Goal: Task Accomplishment & Management: Use online tool/utility

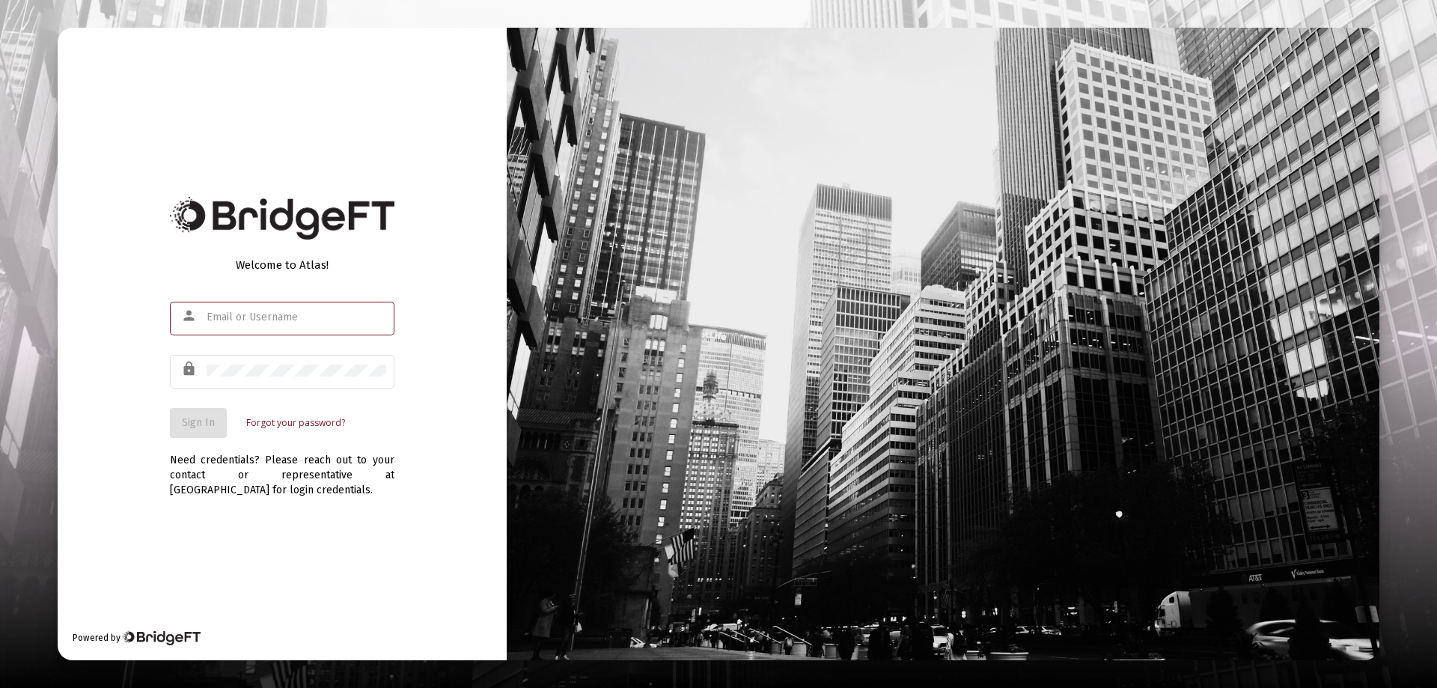
click at [245, 317] on input "text" at bounding box center [297, 317] width 180 height 12
type input "[PERSON_NAME][EMAIL_ADDRESS][DOMAIN_NAME]"
click at [205, 414] on button "Sign In" at bounding box center [198, 423] width 57 height 30
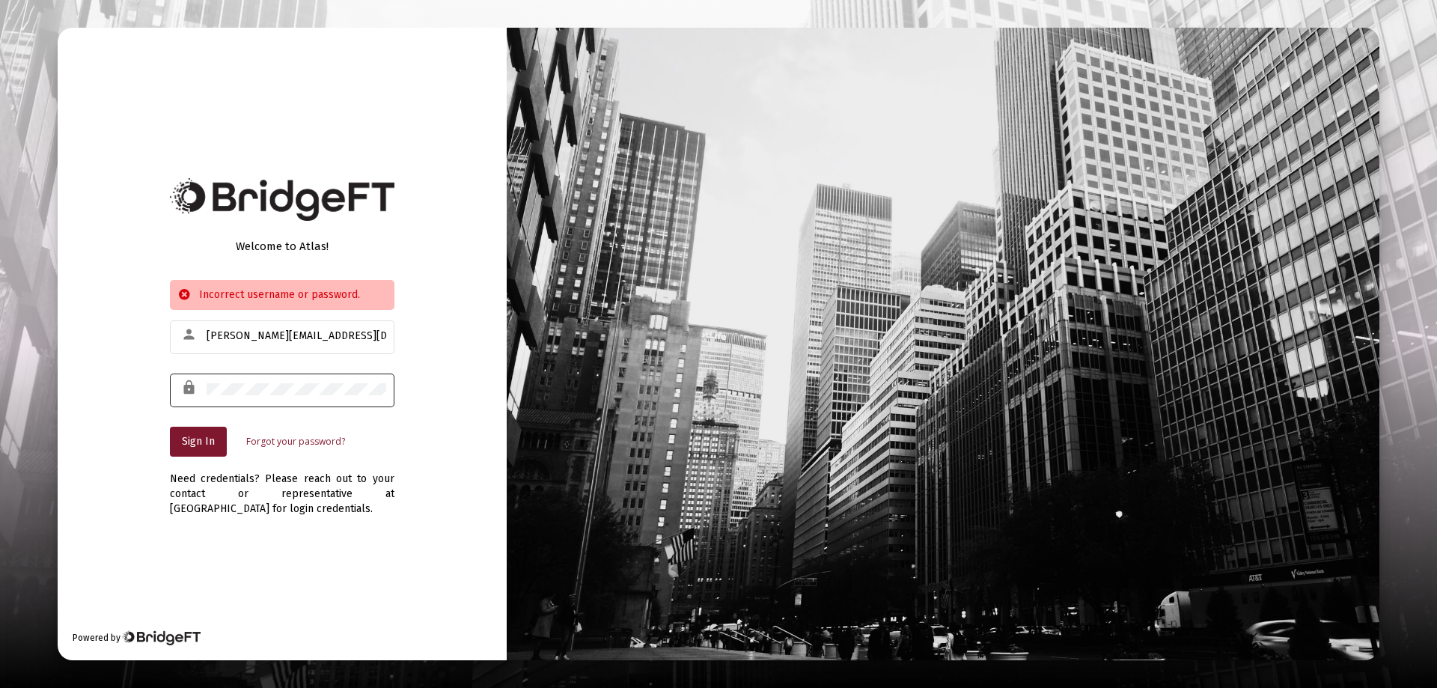
click at [208, 386] on div "lock" at bounding box center [282, 389] width 225 height 37
drag, startPoint x: 206, startPoint y: 386, endPoint x: 686, endPoint y: 474, distance: 487.9
click at [686, 474] on div "Welcome to Atlas! Incorrect username or password. person [PERSON_NAME][EMAIL_AD…" at bounding box center [719, 344] width 1322 height 633
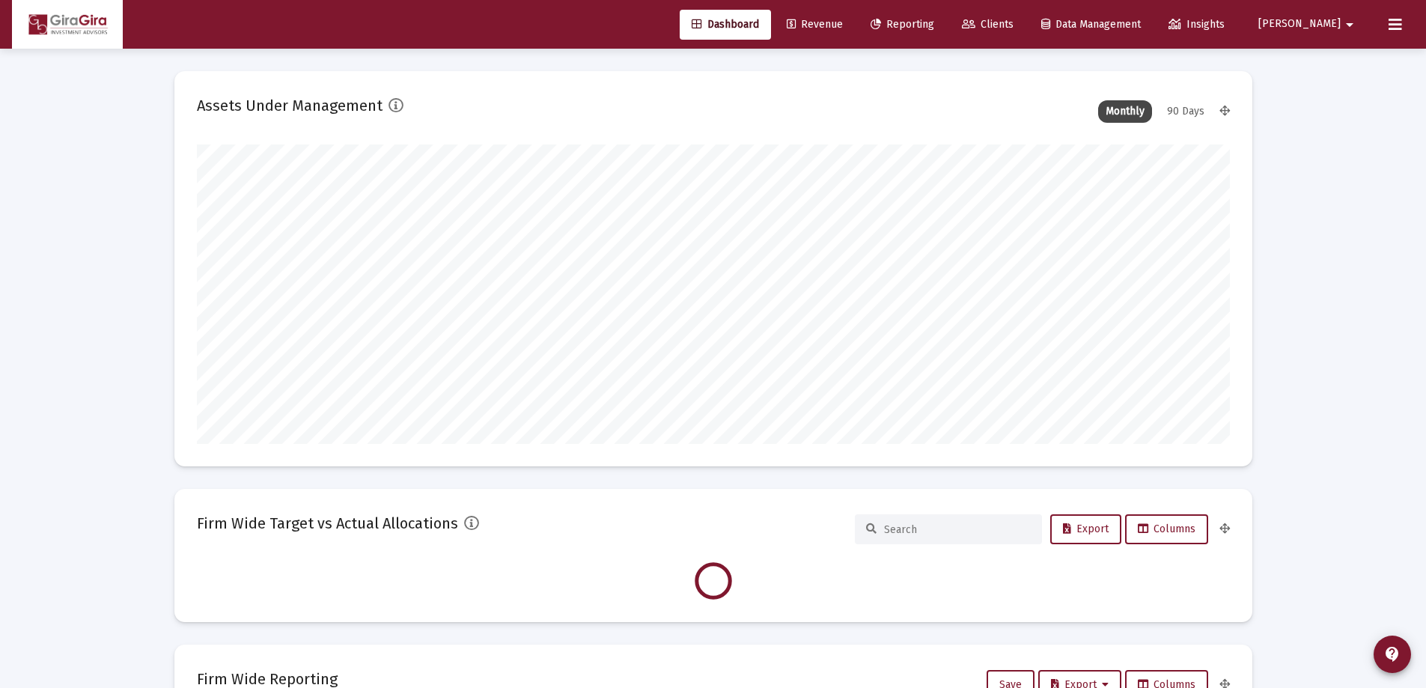
scroll to position [299, 556]
type input "[DATE]"
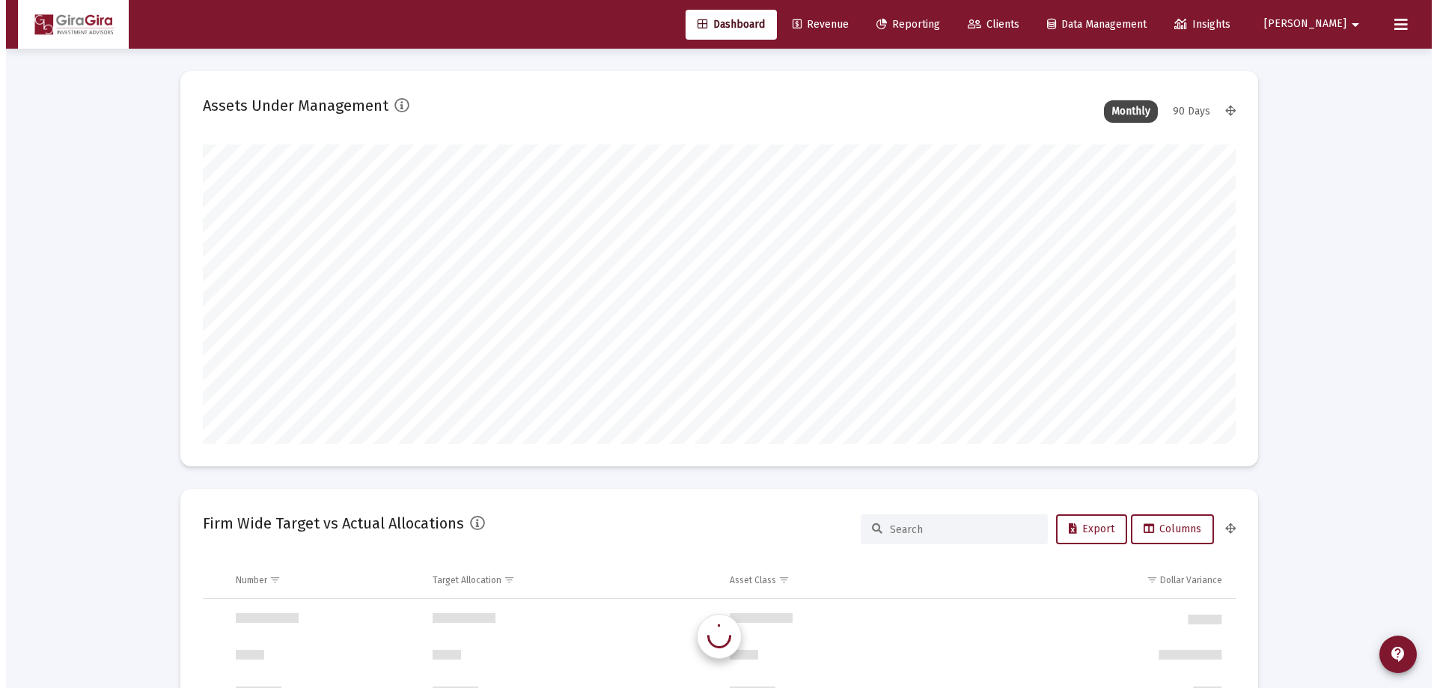
scroll to position [1437, 0]
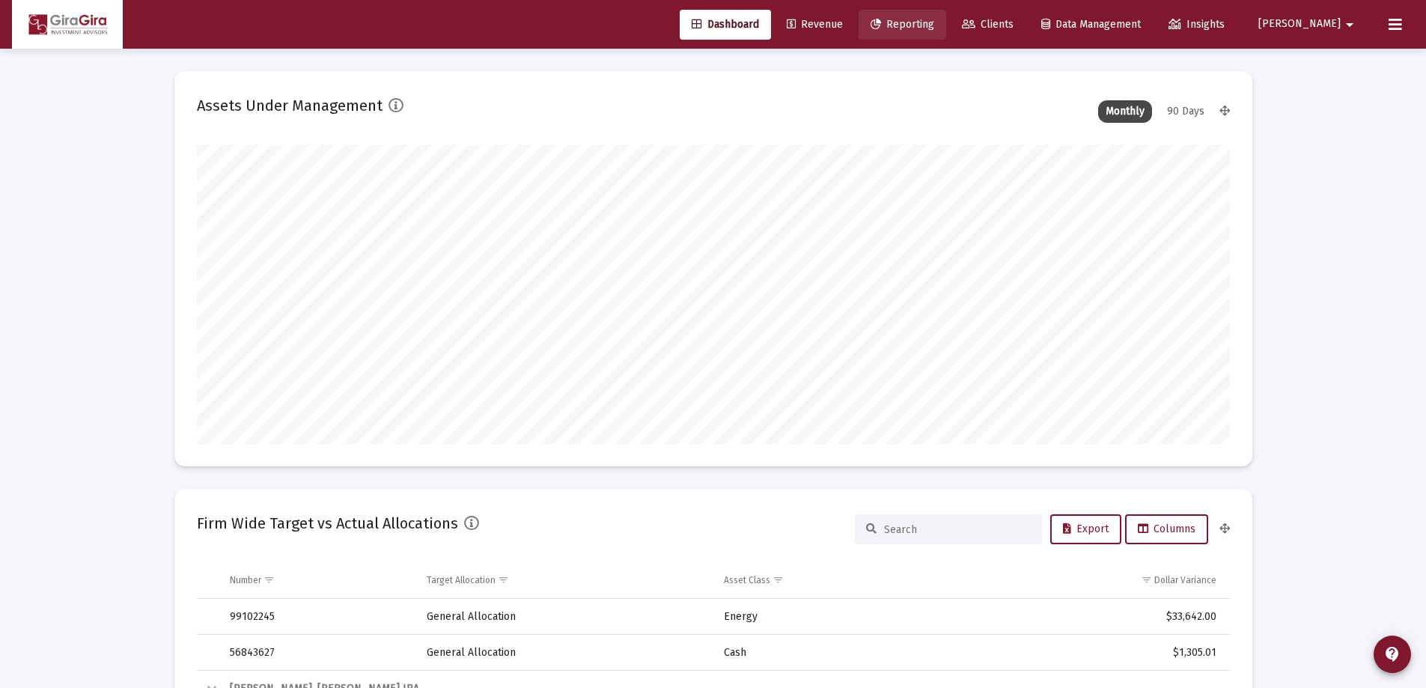
click at [934, 23] on span "Reporting" at bounding box center [903, 24] width 64 height 13
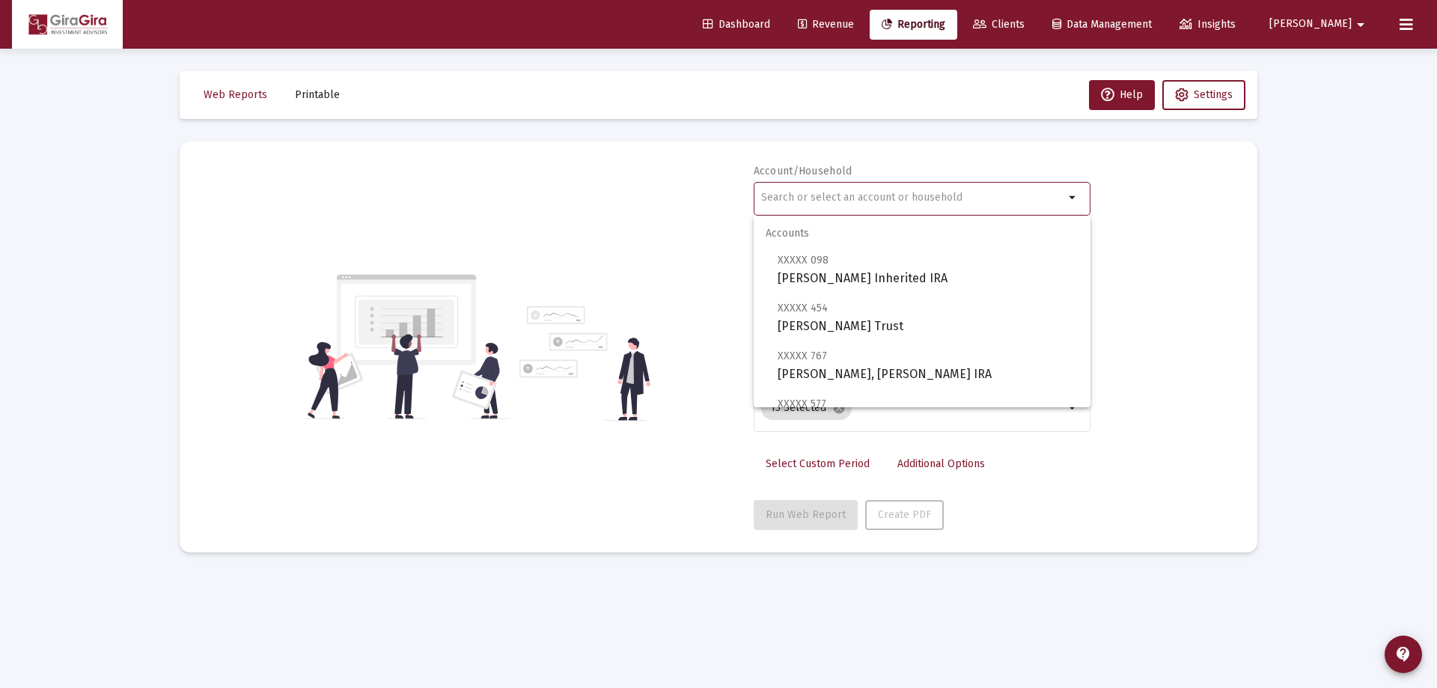
click at [788, 195] on input "text" at bounding box center [912, 198] width 303 height 12
click at [782, 192] on input "text" at bounding box center [912, 198] width 303 height 12
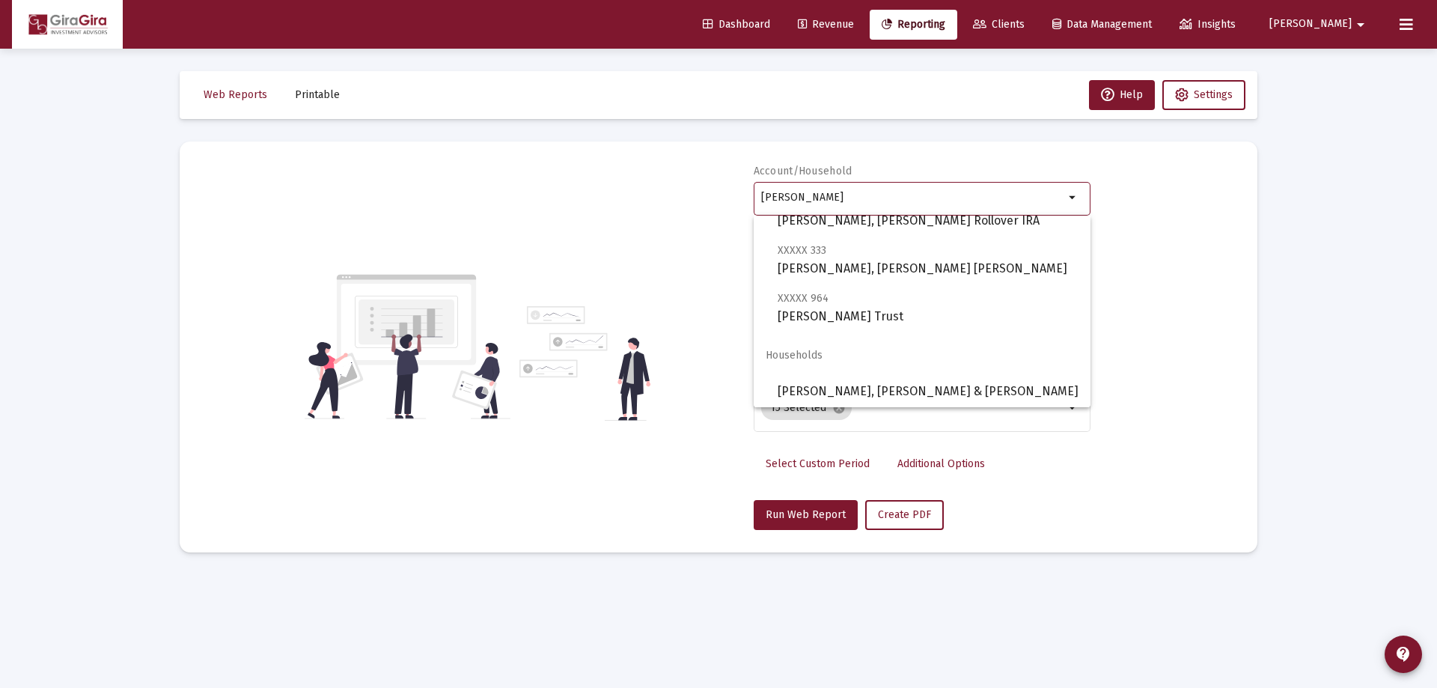
scroll to position [225, 0]
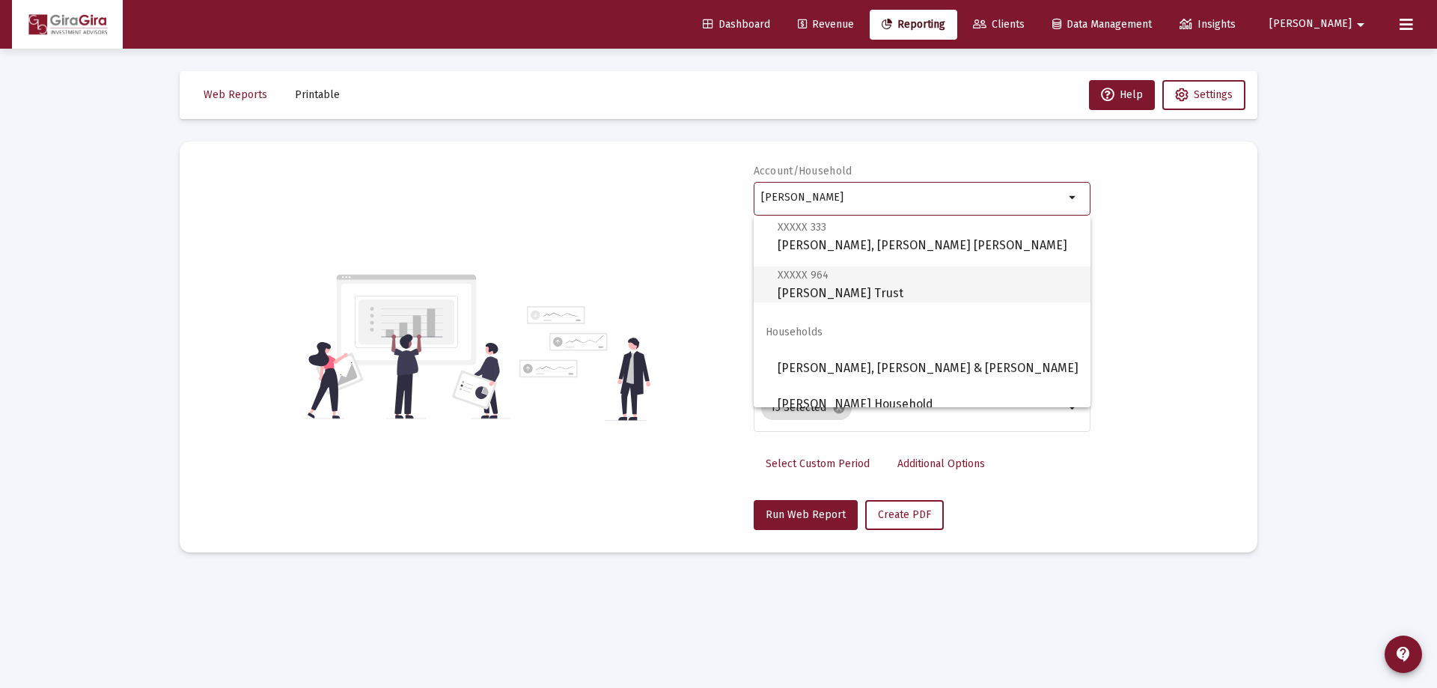
click at [821, 287] on span "XXXXX 964 [PERSON_NAME] Trust" at bounding box center [928, 284] width 301 height 37
type input "[PERSON_NAME] Trust"
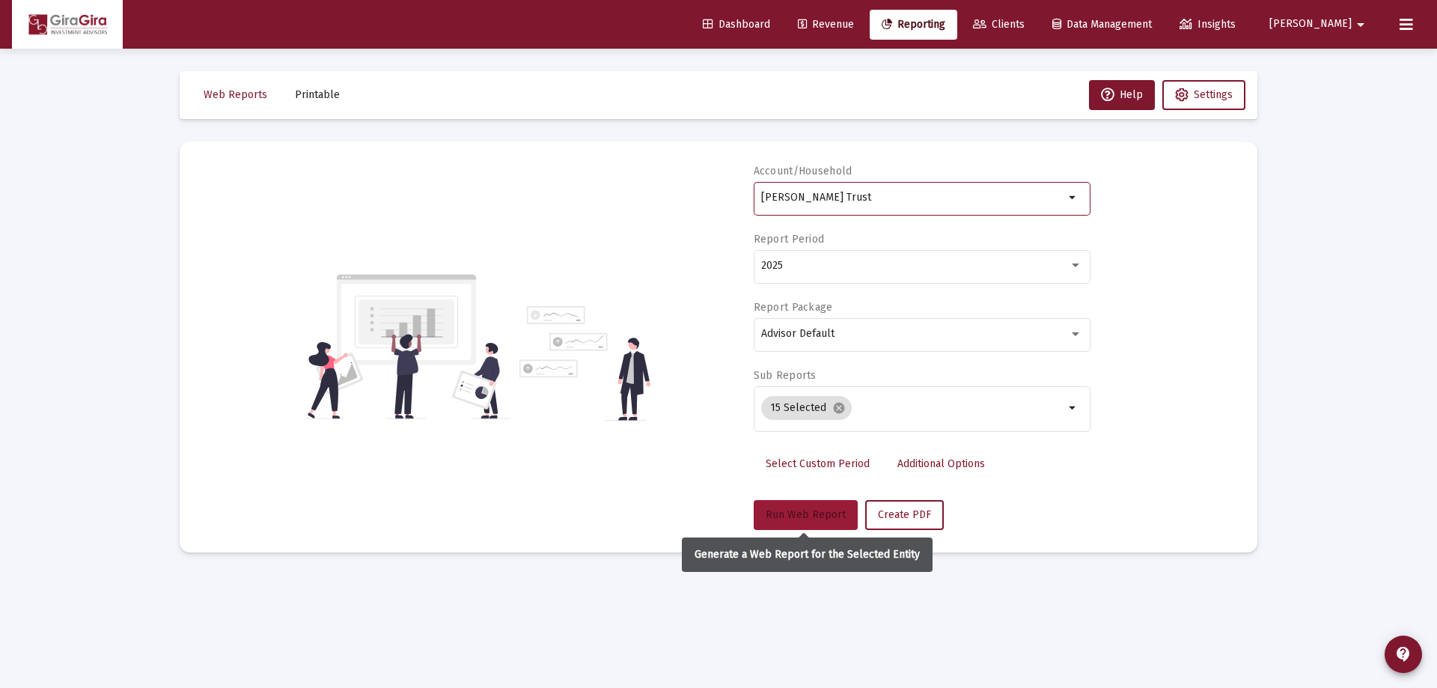
click at [815, 507] on button "Run Web Report" at bounding box center [806, 515] width 104 height 30
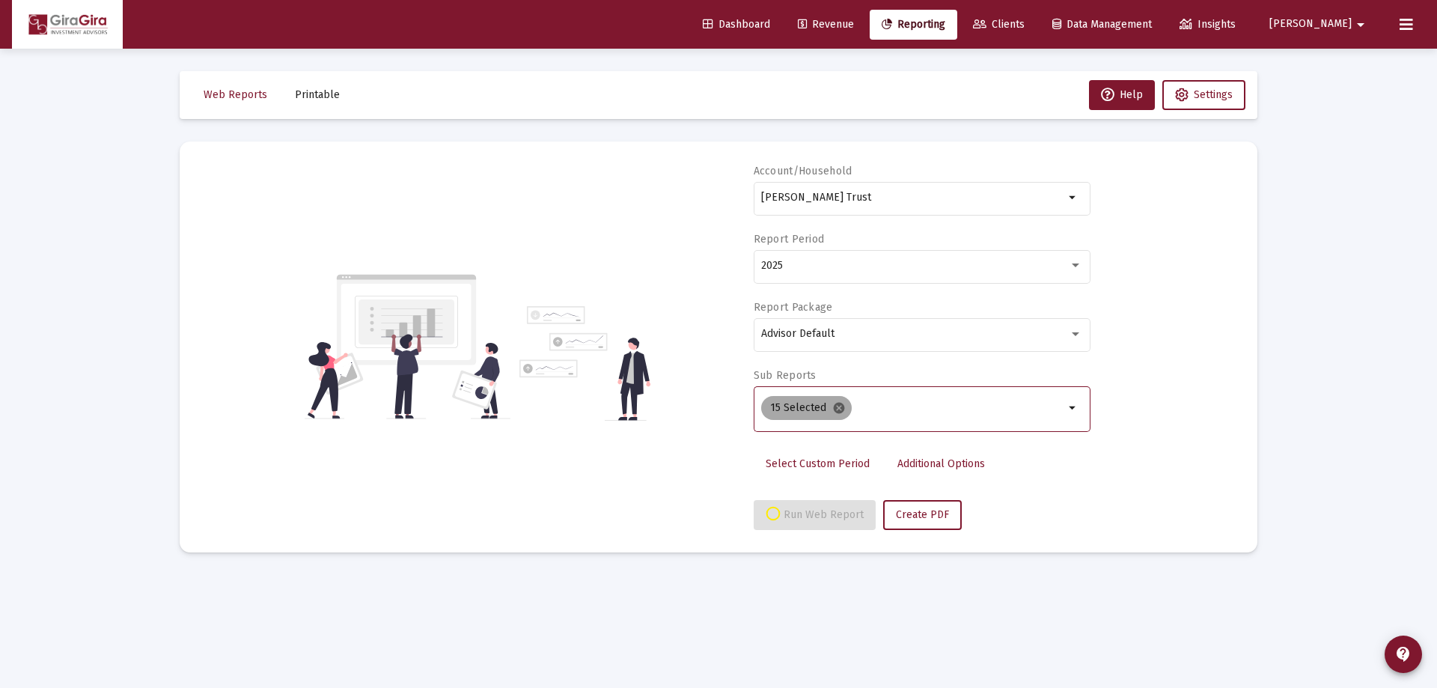
click at [835, 407] on mat-icon "cancel" at bounding box center [838, 407] width 13 height 13
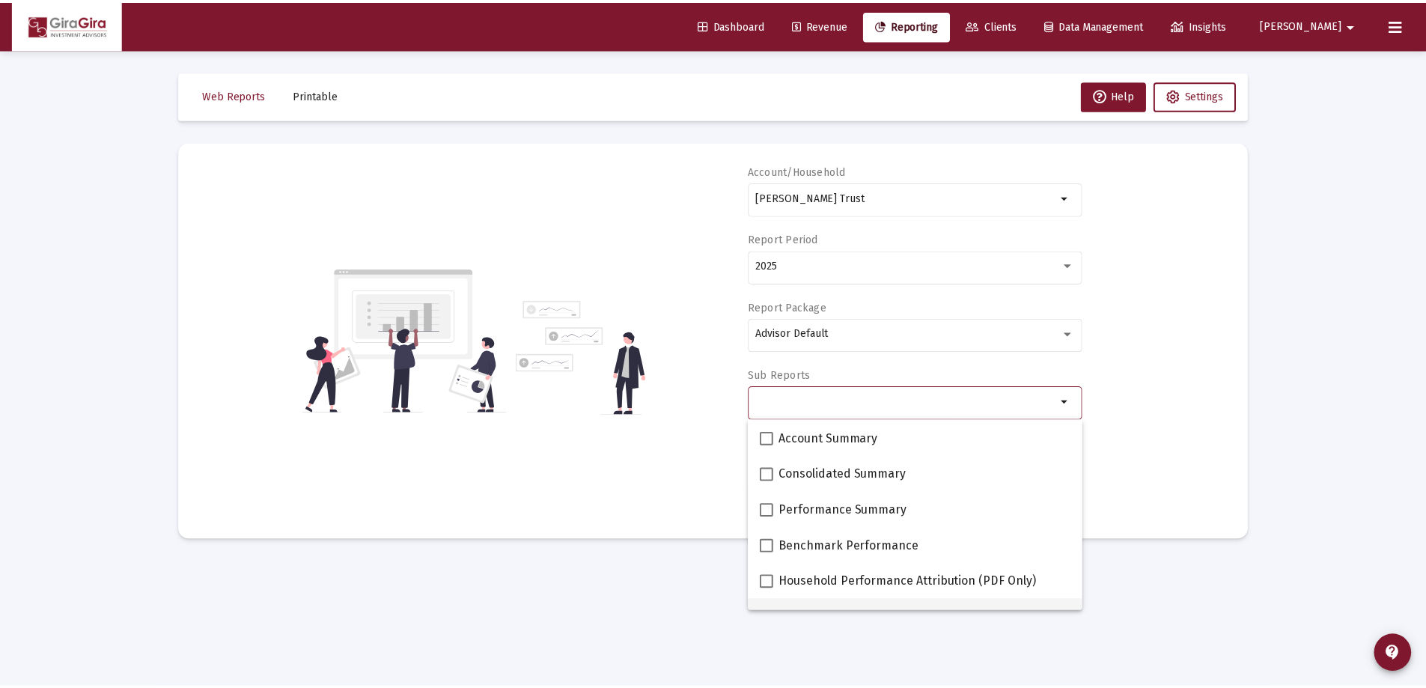
scroll to position [75, 0]
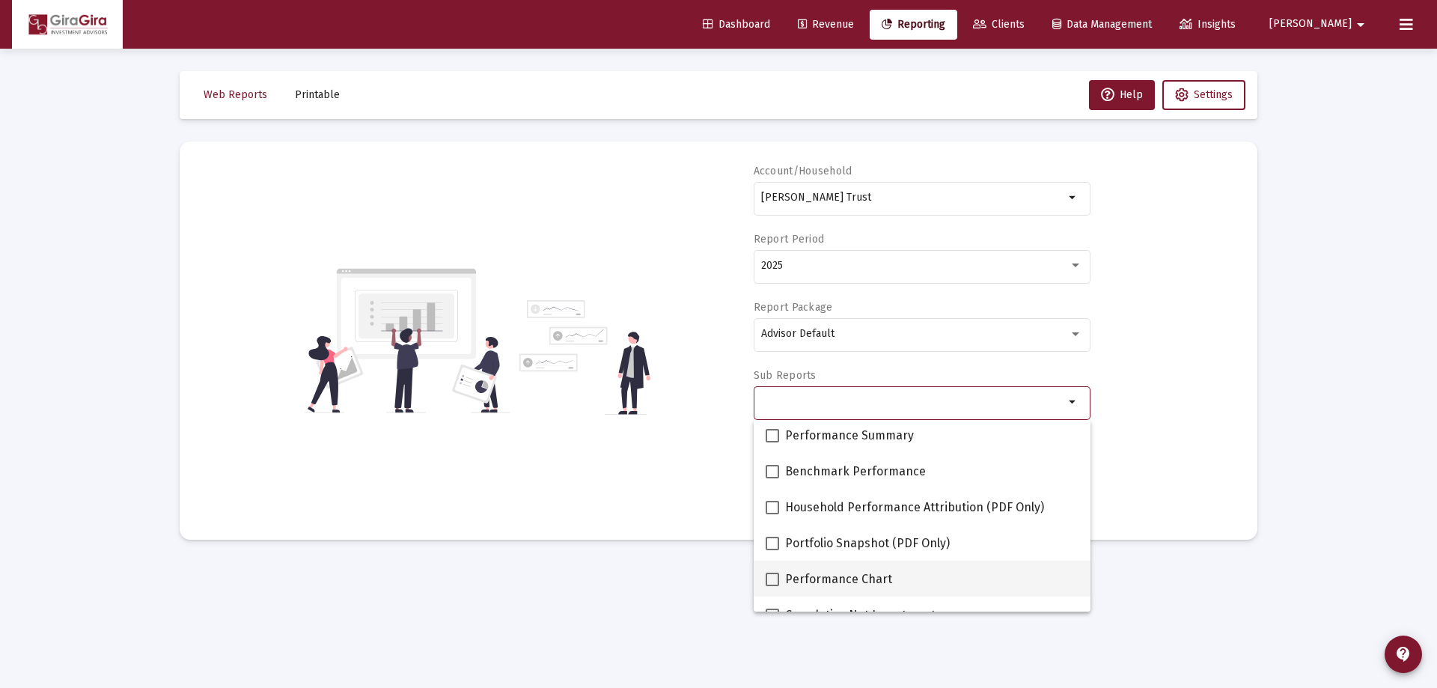
click at [774, 575] on span at bounding box center [772, 579] width 13 height 13
click at [773, 586] on input "Performance Chart" at bounding box center [772, 586] width 1 height 1
checkbox input "true"
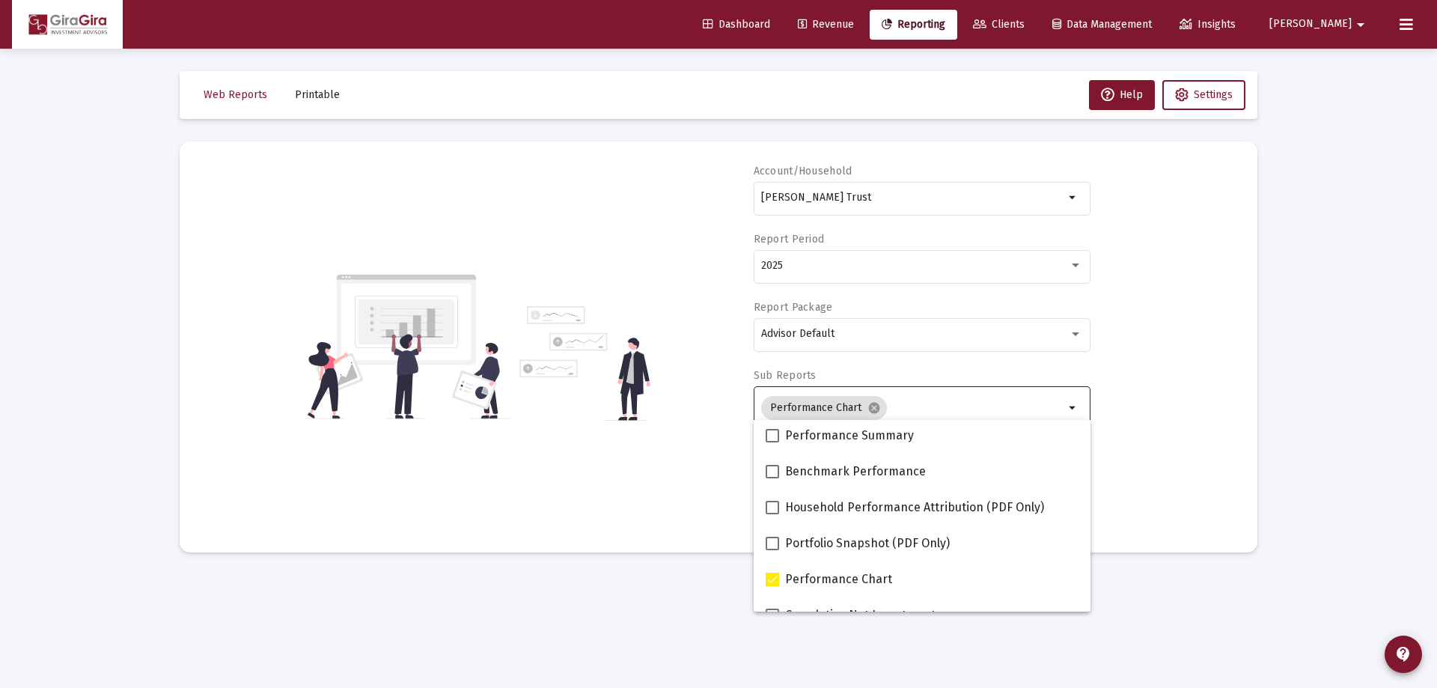
click at [1134, 454] on div "Account/Household [PERSON_NAME] Trust arrow_drop_down Report Period 2025 Report…" at bounding box center [718, 347] width 1033 height 366
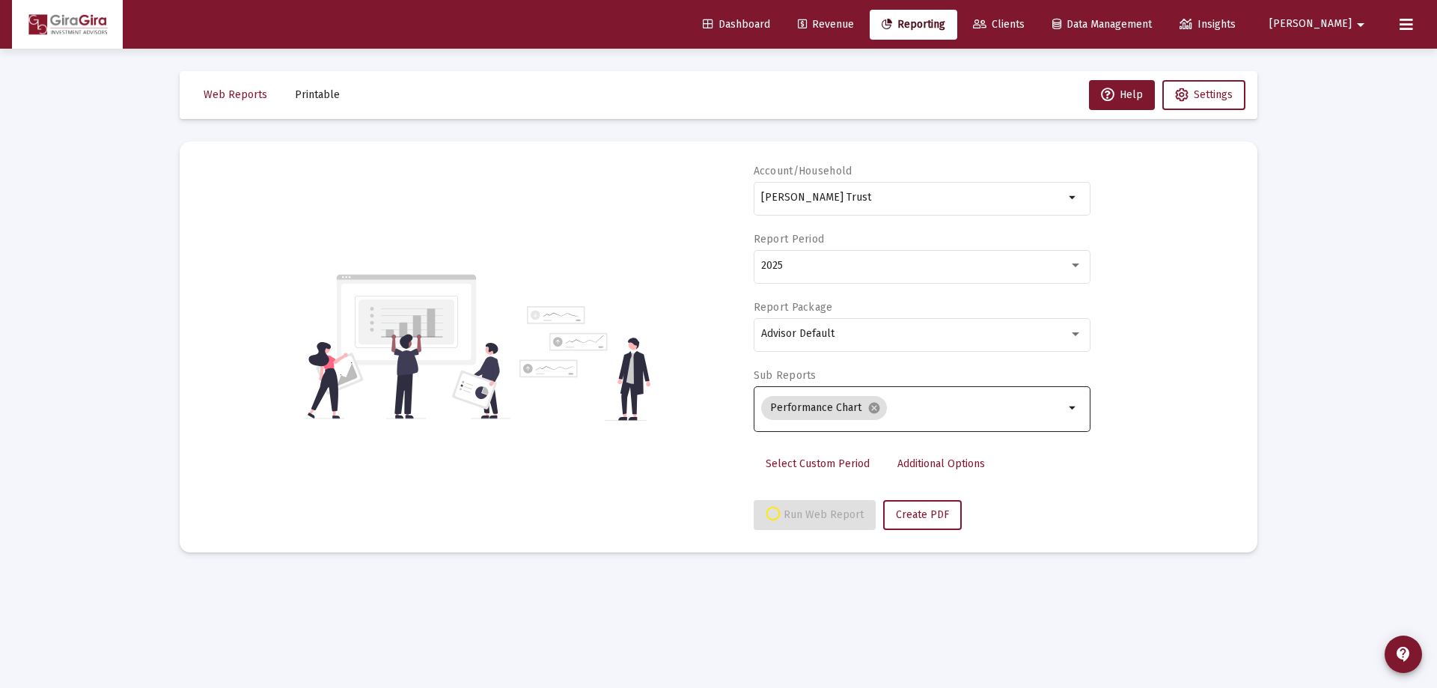
click at [933, 460] on span "Additional Options" at bounding box center [942, 463] width 88 height 13
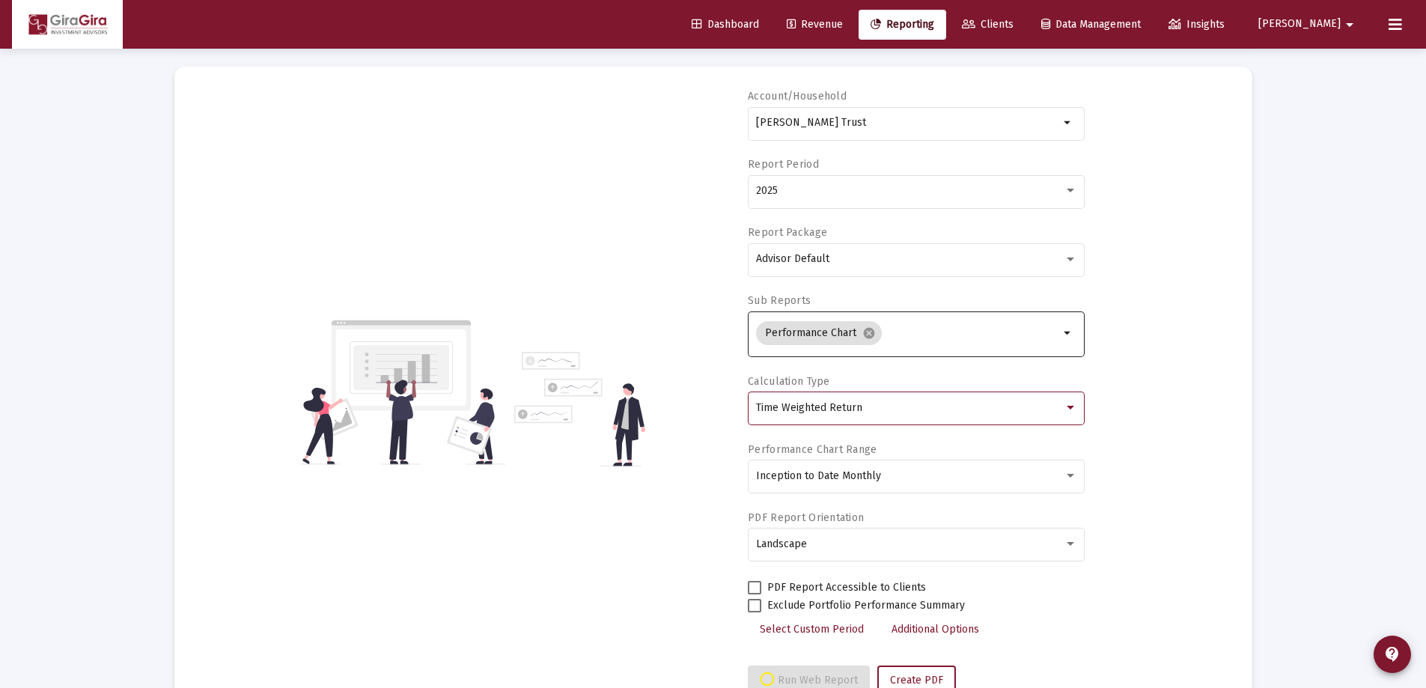
click at [856, 412] on span "Time Weighted Return" at bounding box center [809, 407] width 106 height 13
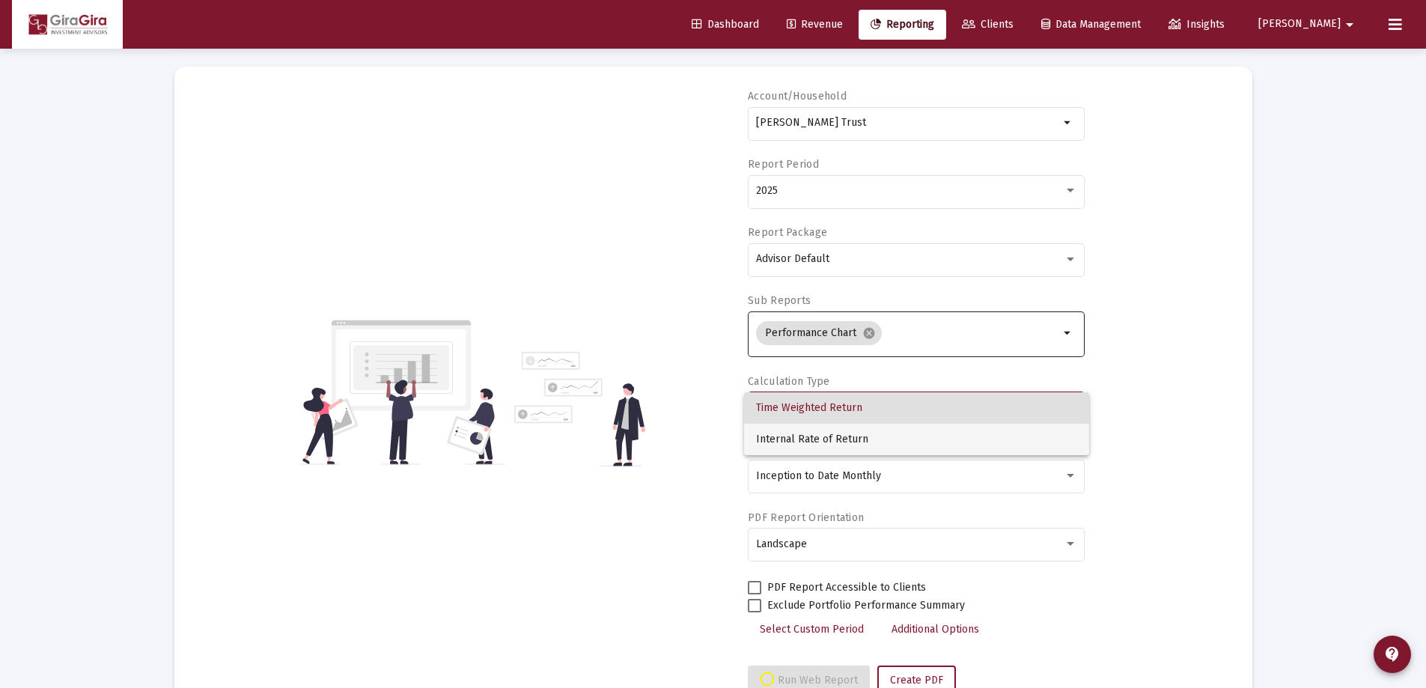
click at [844, 442] on span "Internal Rate of Return" at bounding box center [916, 439] width 321 height 31
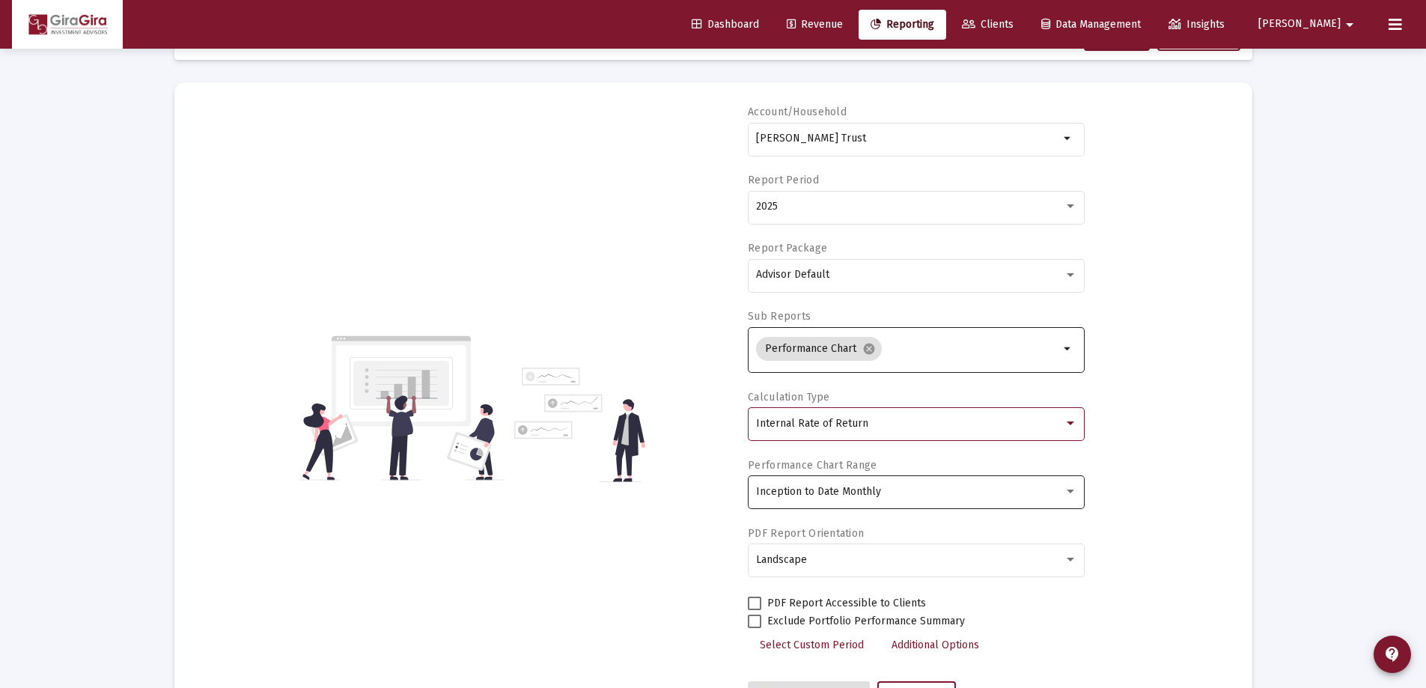
scroll to position [127, 0]
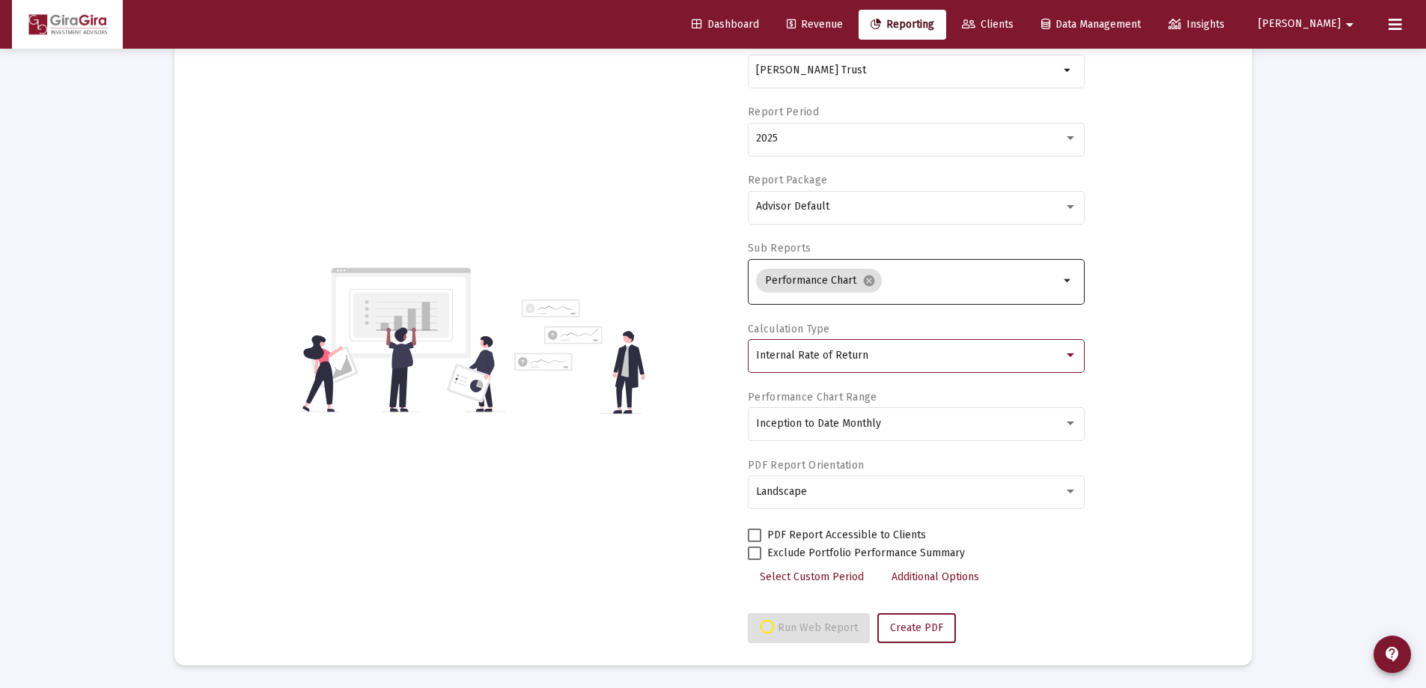
select select "View all"
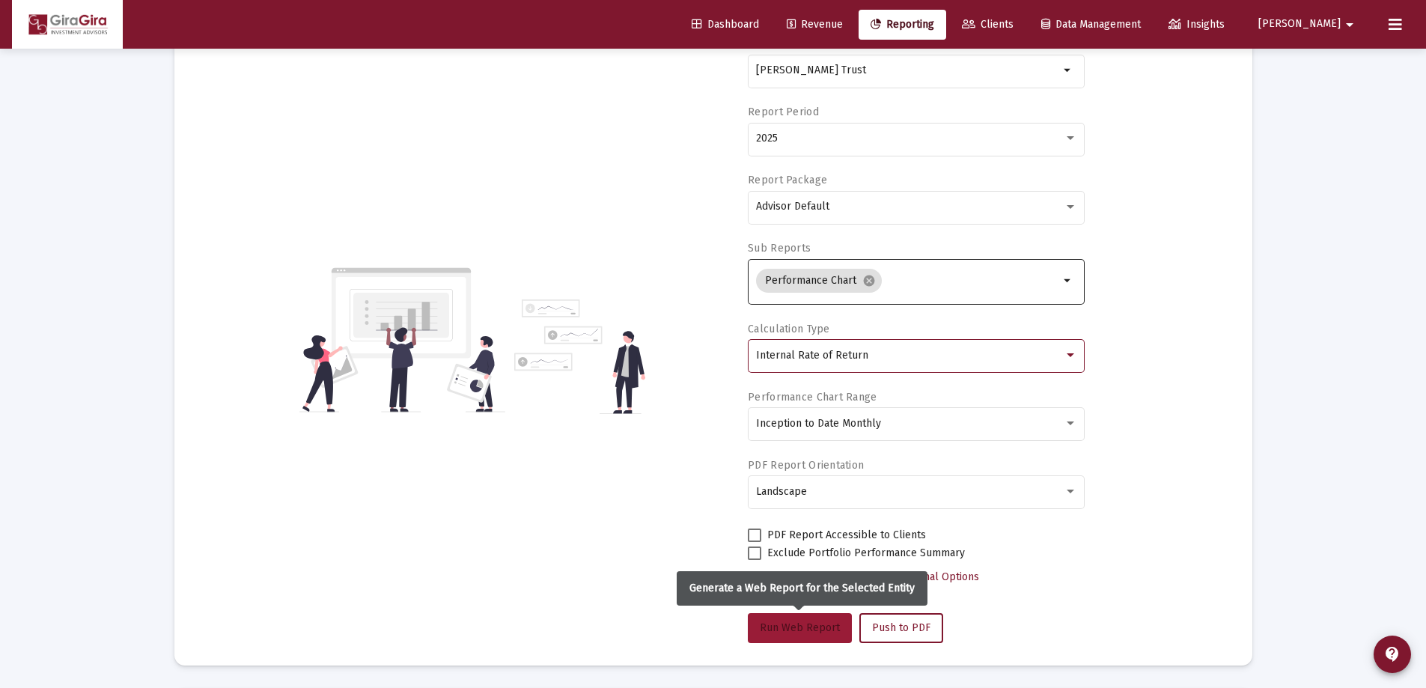
click at [764, 617] on button "Run Web Report" at bounding box center [800, 628] width 104 height 30
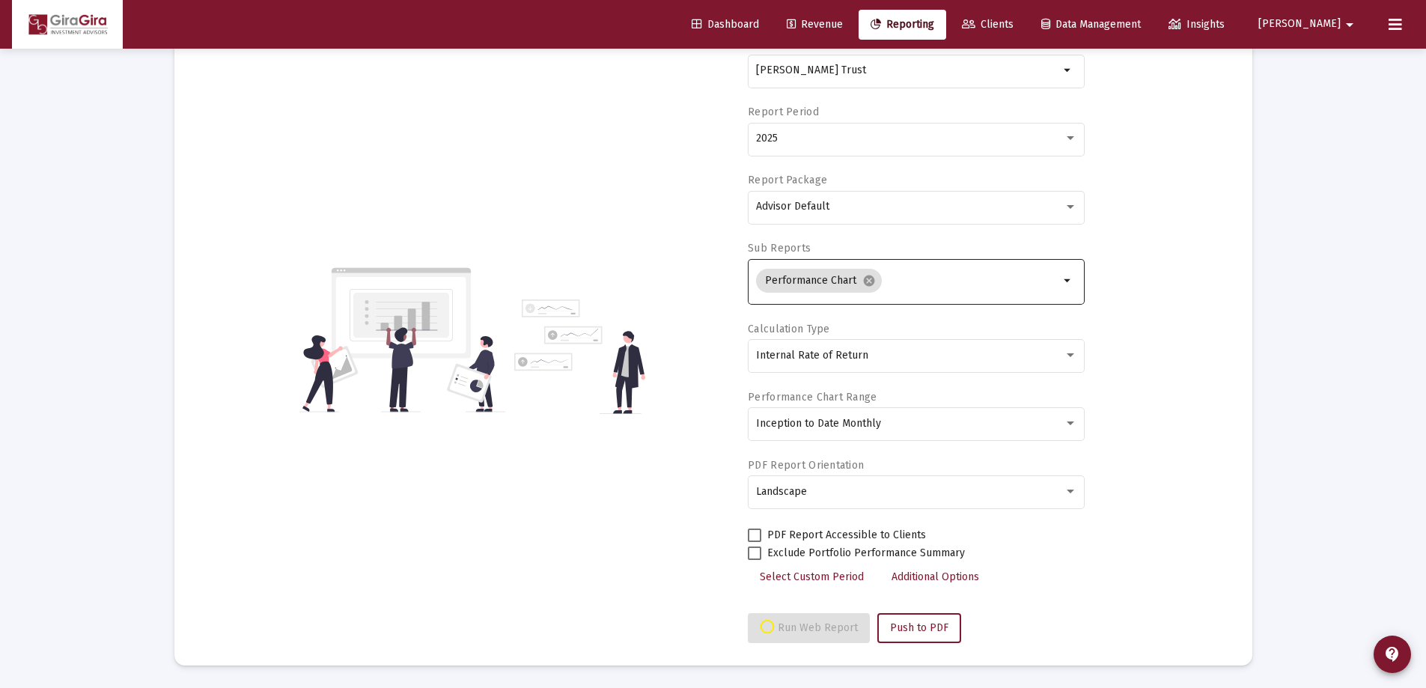
select select "View all"
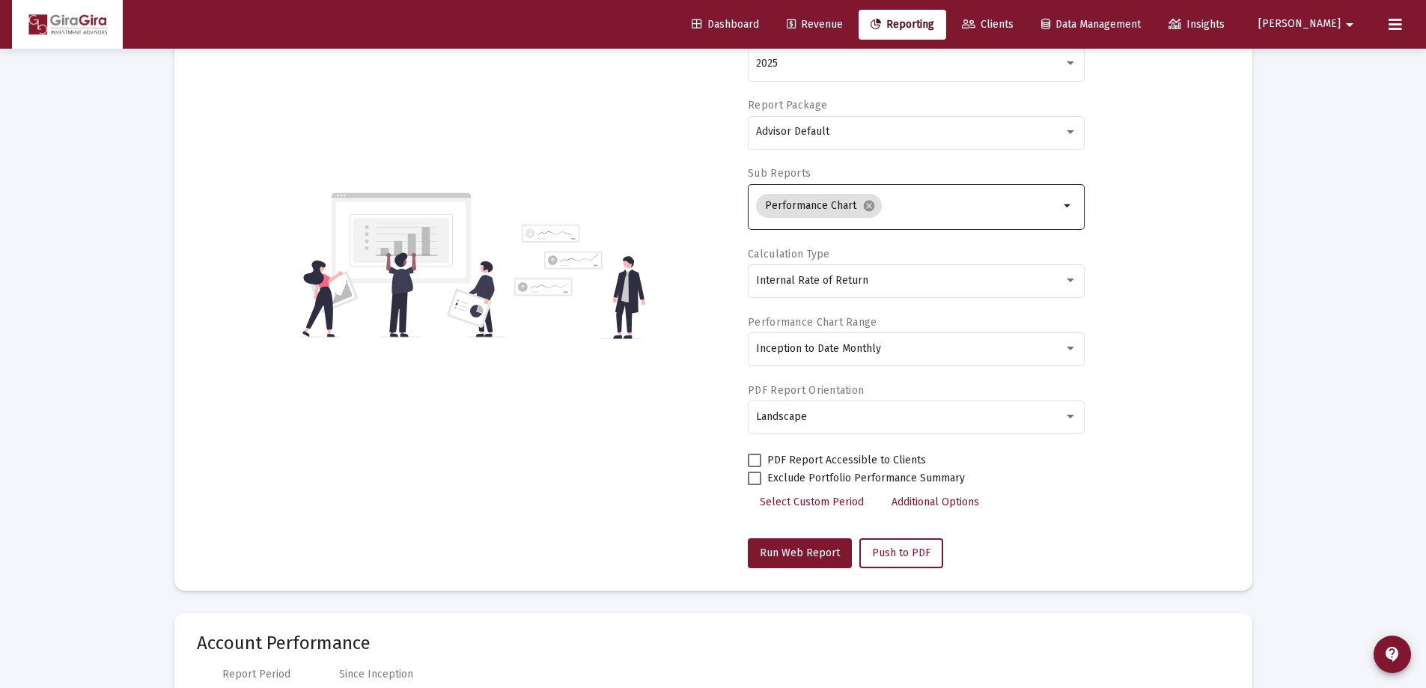
scroll to position [0, 0]
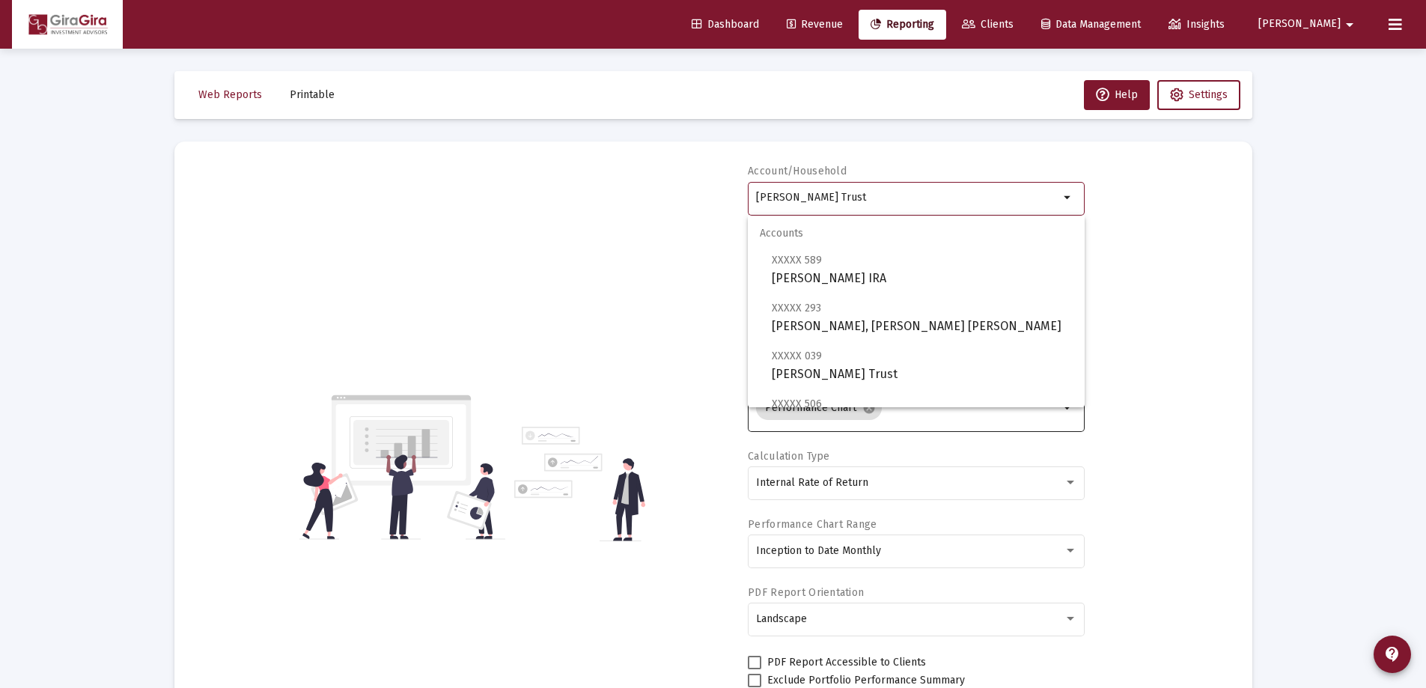
click at [824, 199] on input "[PERSON_NAME] Trust" at bounding box center [907, 198] width 303 height 12
click at [823, 359] on span "XXXXX 039 [PERSON_NAME] Trust" at bounding box center [922, 365] width 301 height 37
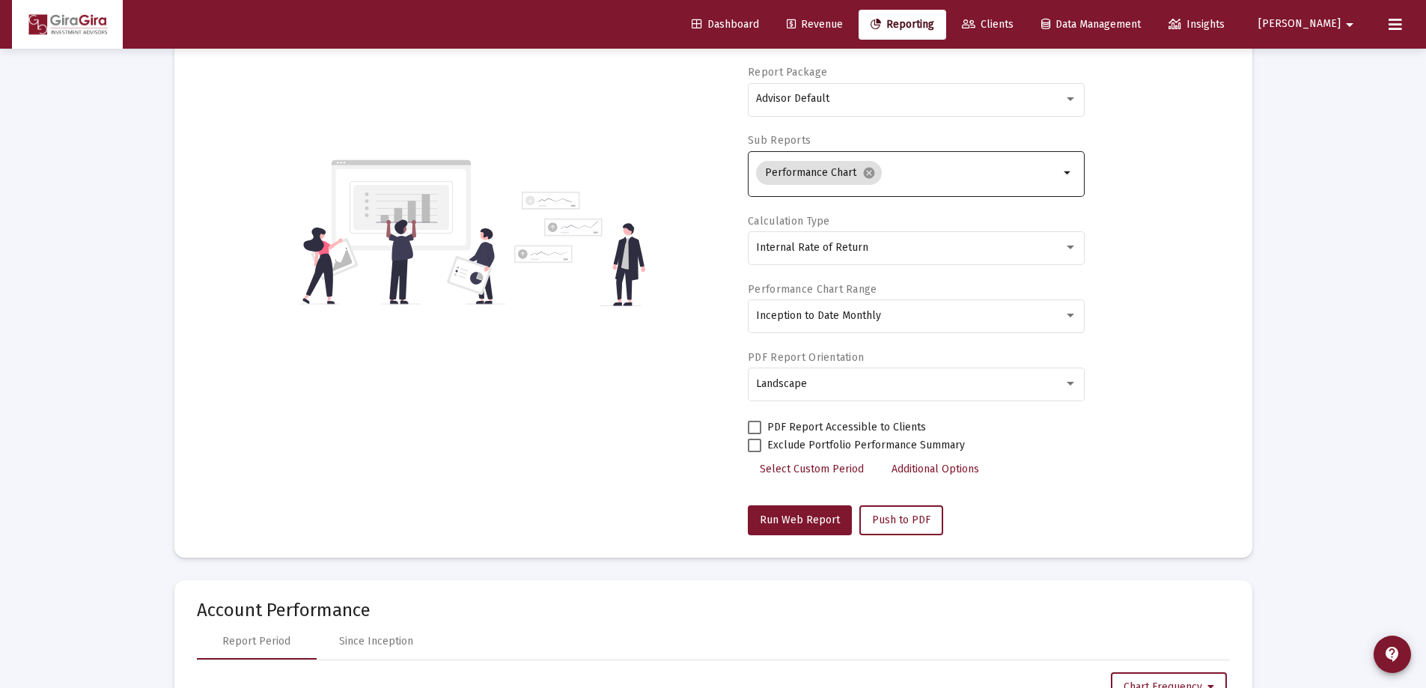
scroll to position [374, 0]
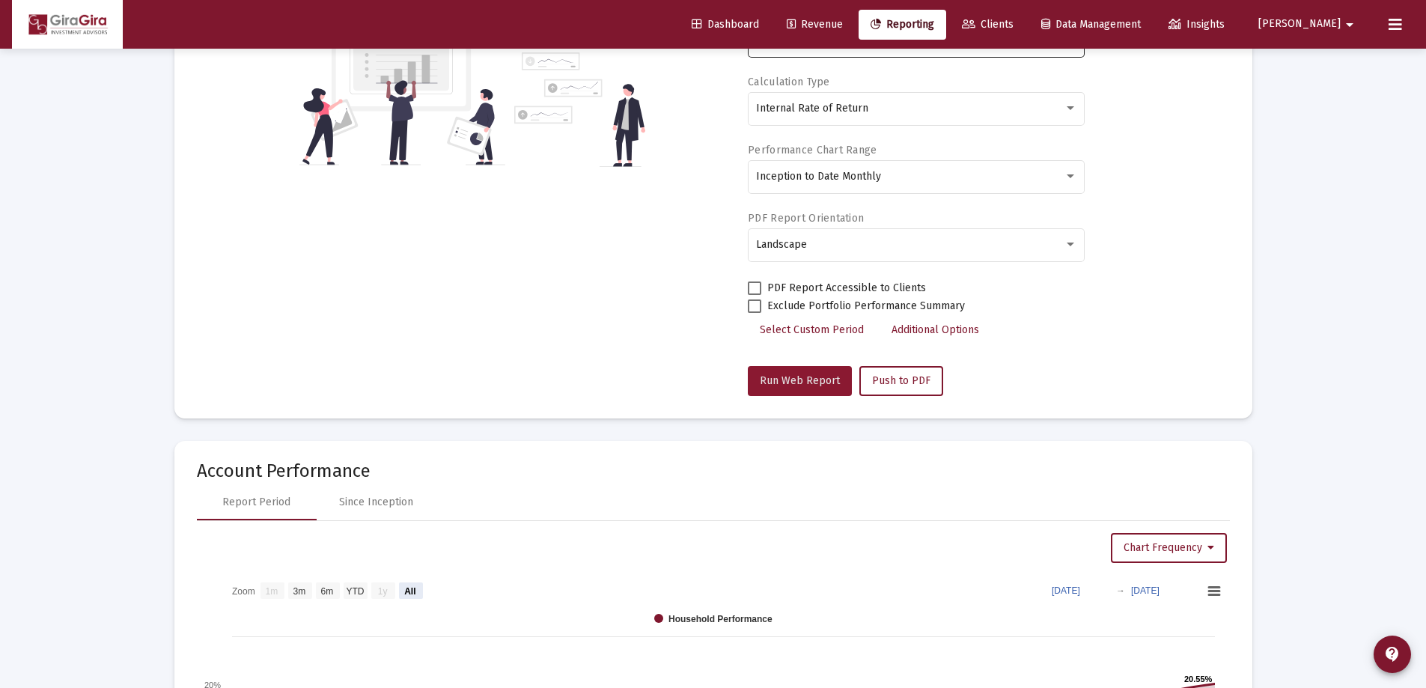
click at [814, 383] on span "Run Web Report" at bounding box center [800, 380] width 80 height 13
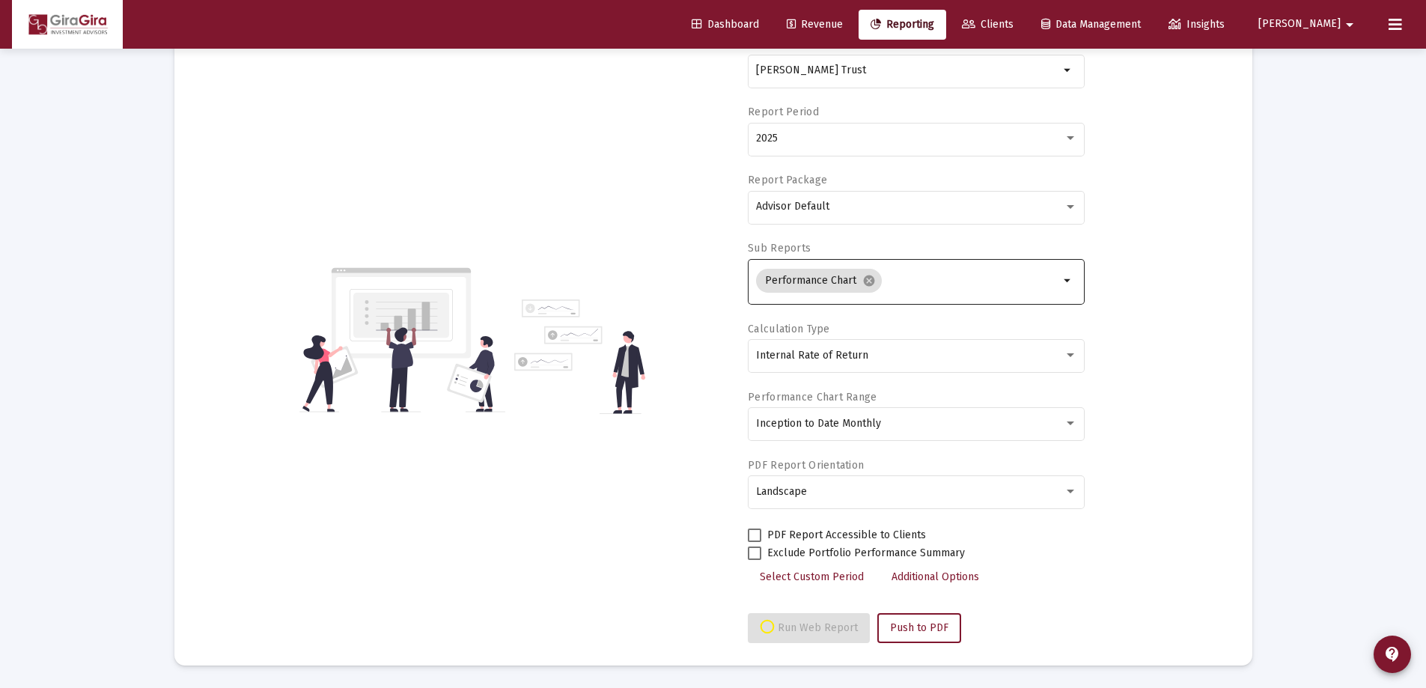
select select "View all"
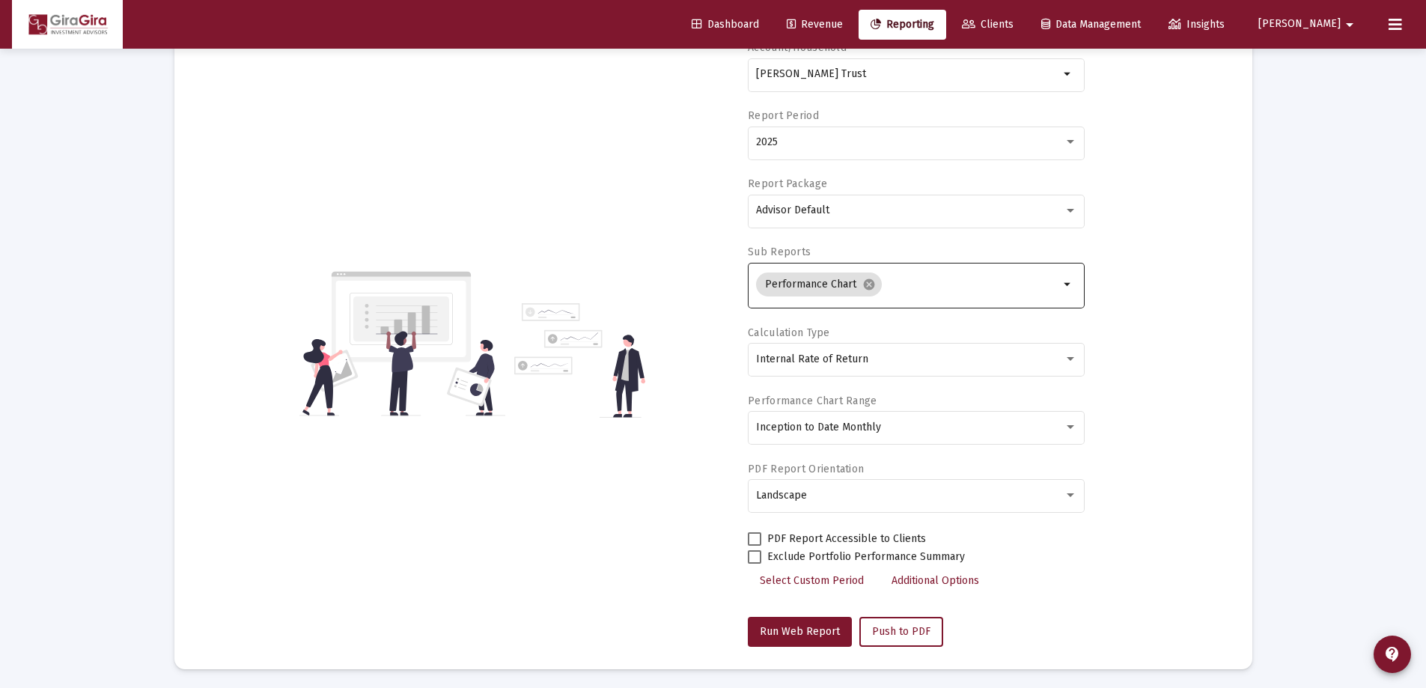
scroll to position [0, 0]
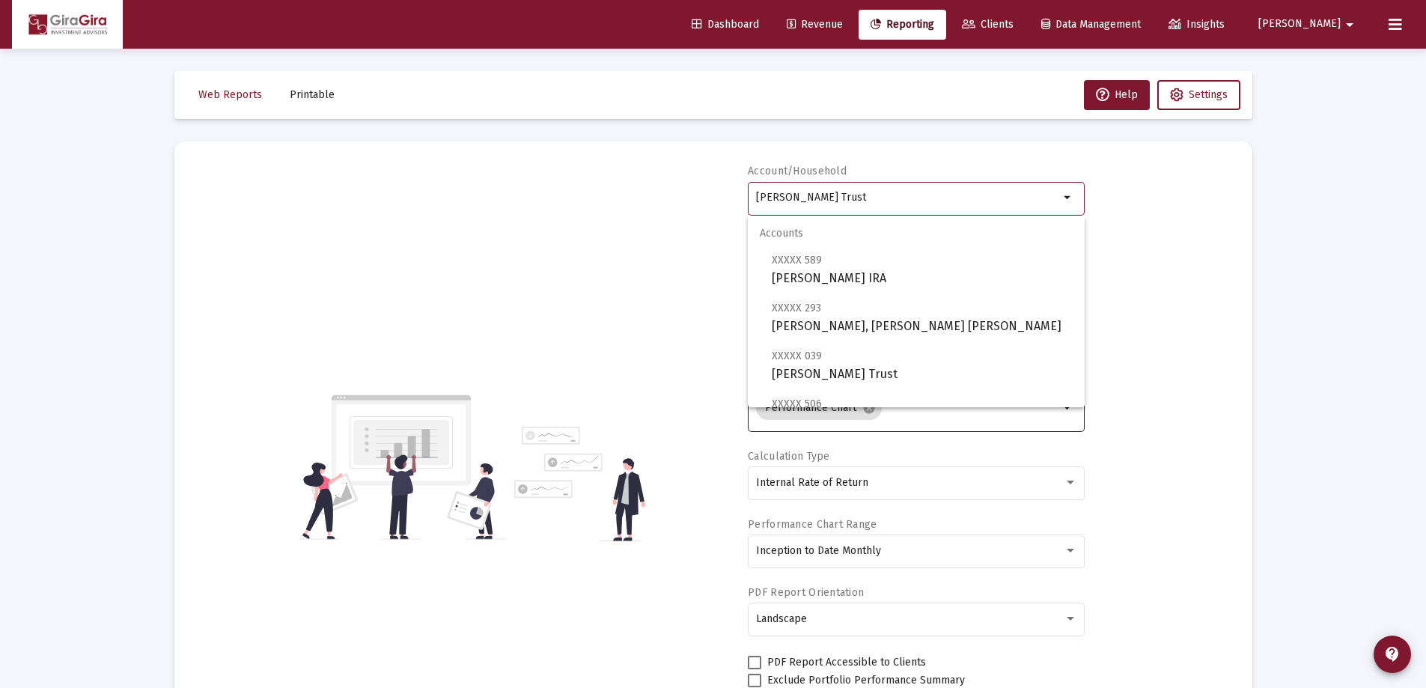
drag, startPoint x: 756, startPoint y: 195, endPoint x: 1169, endPoint y: 233, distance: 414.2
click at [1192, 219] on div "Account/Household [PERSON_NAME] Trust arrow_drop_down Report Period 2025 Report…" at bounding box center [713, 467] width 1033 height 606
click at [887, 272] on span "XXXXX 589 [PERSON_NAME] Rollover [PERSON_NAME]" at bounding box center [922, 269] width 301 height 37
type input "[PERSON_NAME] IRA"
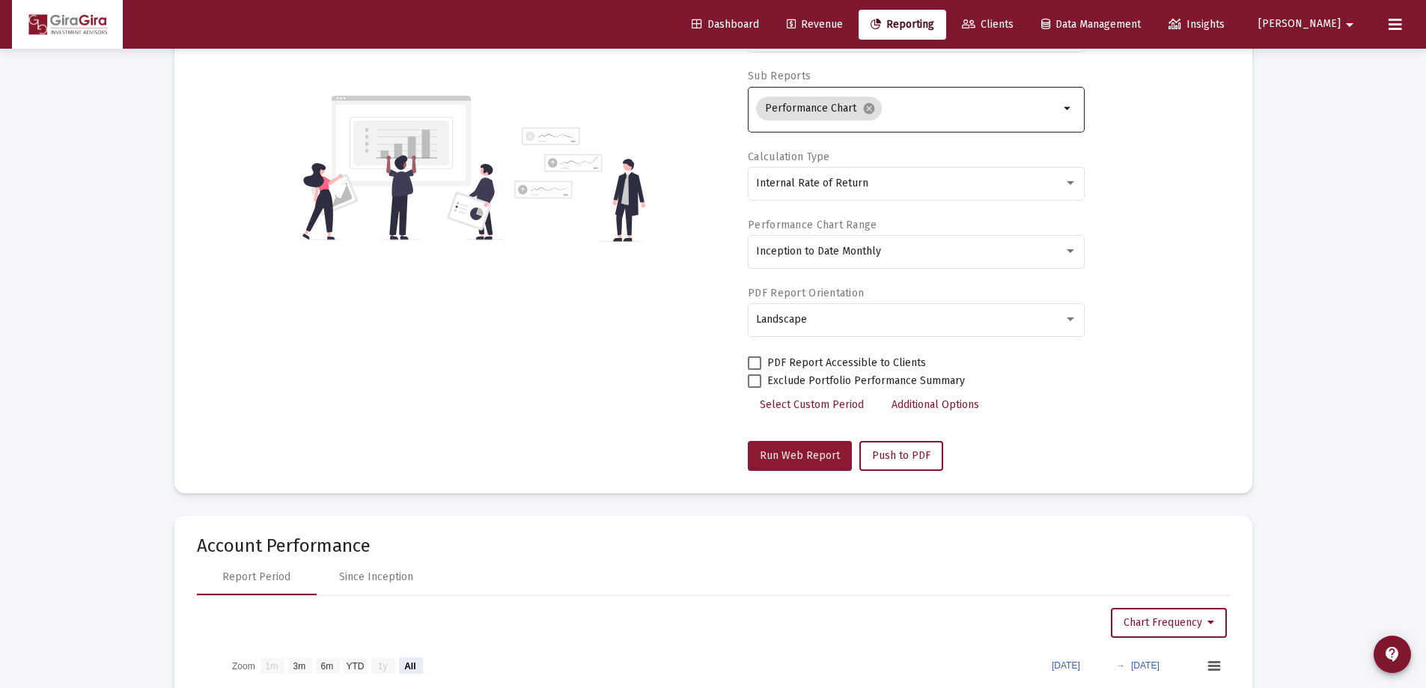
click at [820, 446] on button "Run Web Report" at bounding box center [800, 456] width 104 height 30
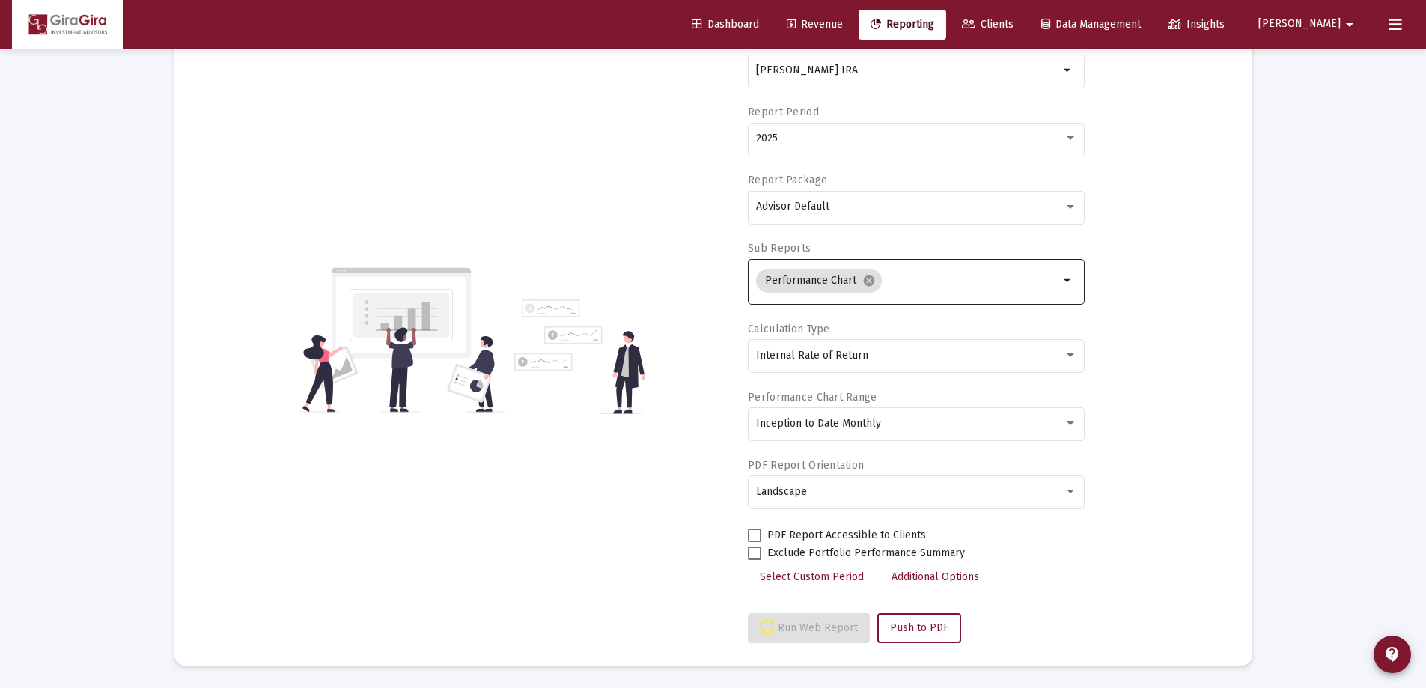
select select "View all"
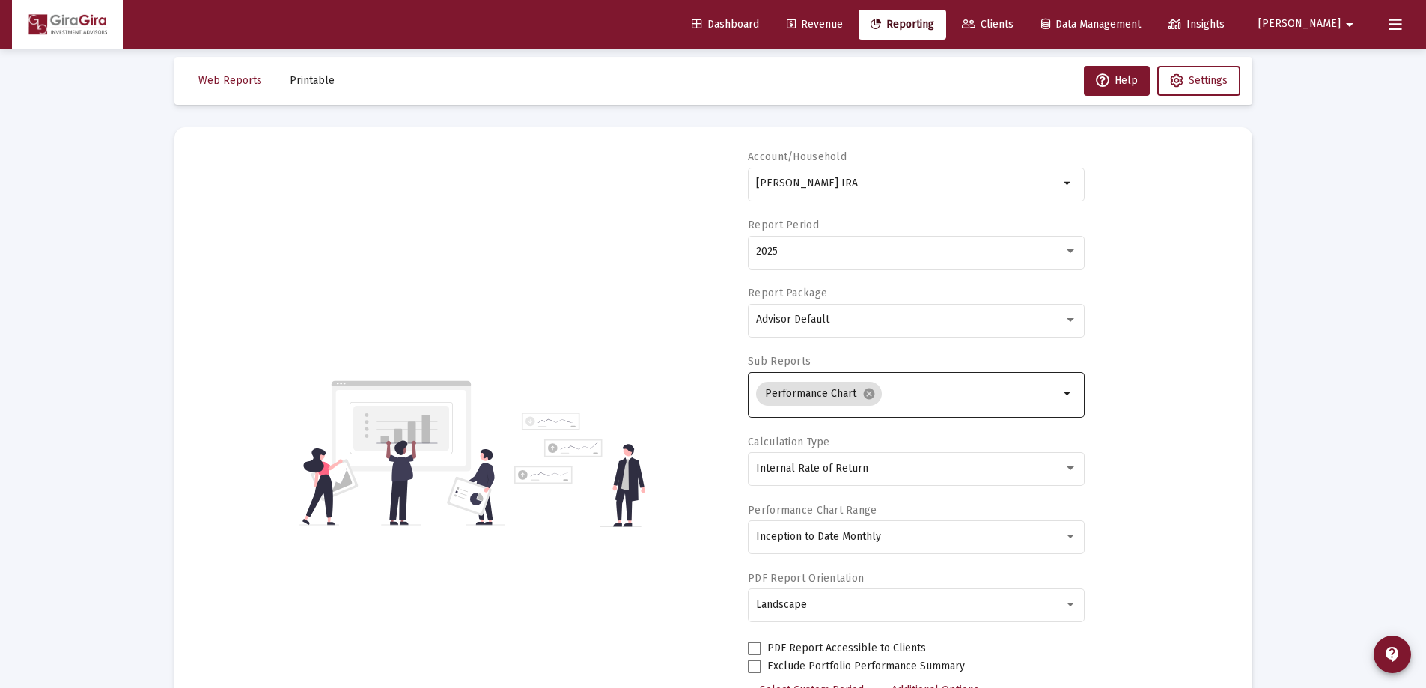
scroll to position [0, 0]
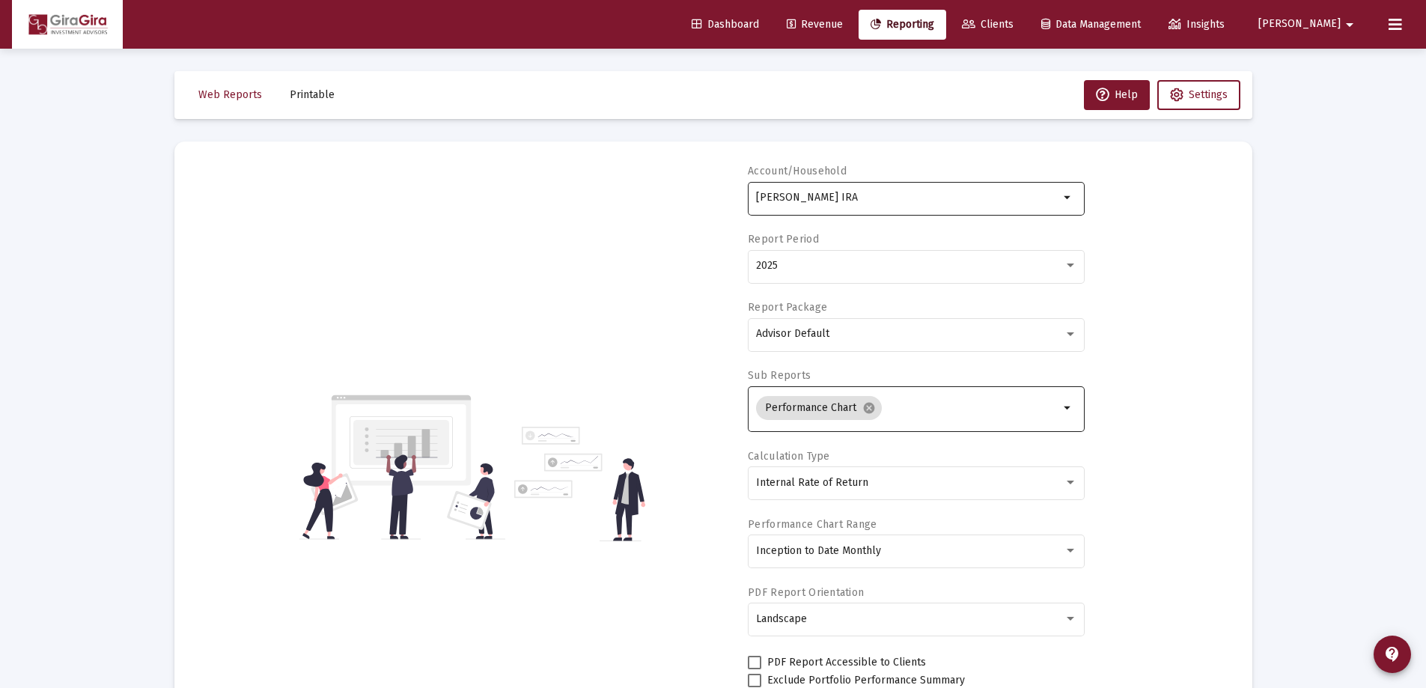
click at [829, 195] on input "[PERSON_NAME] IRA" at bounding box center [907, 198] width 303 height 12
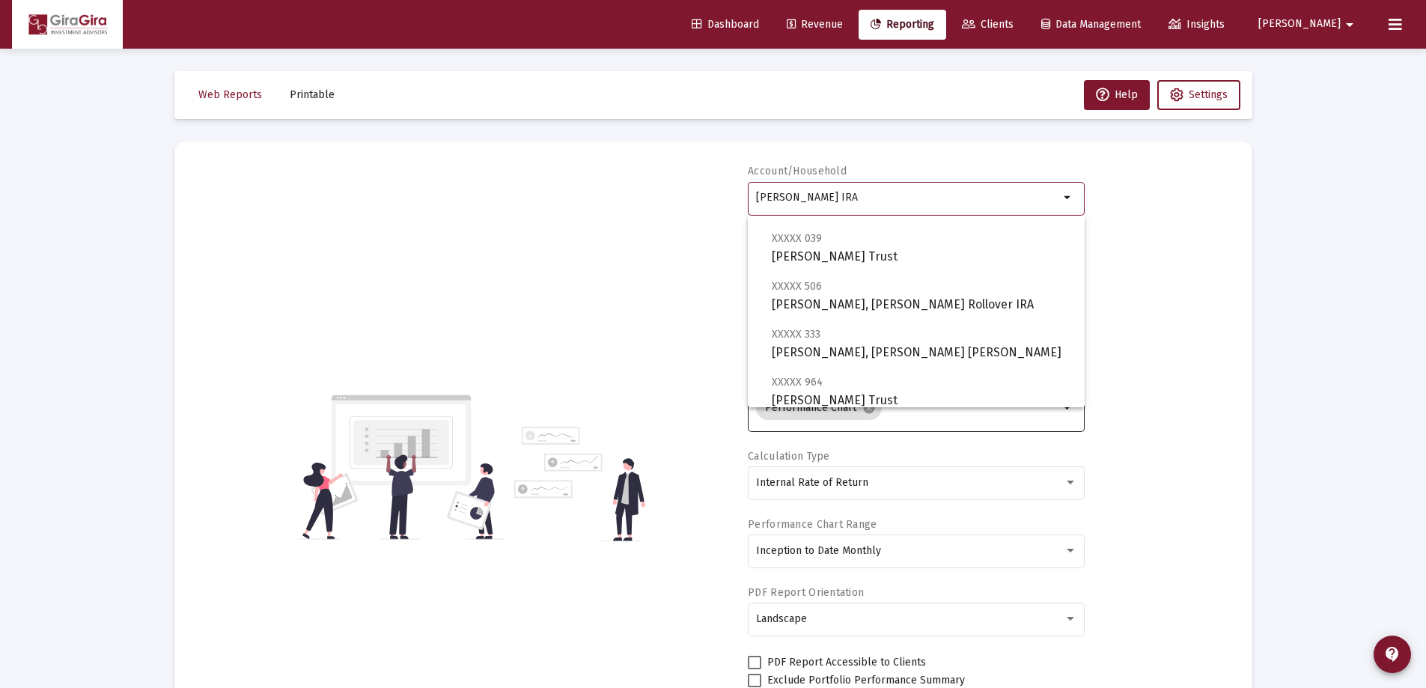
scroll to position [150, 0]
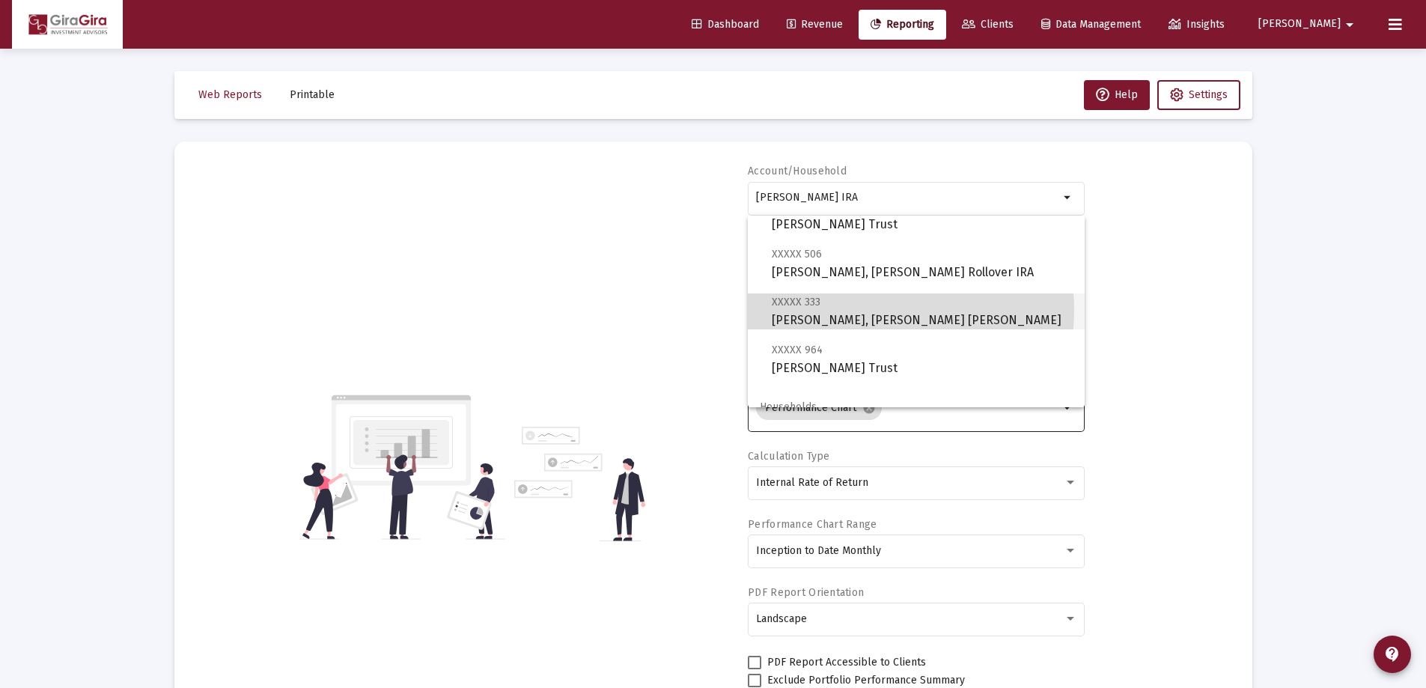
click at [864, 310] on span "XXXXX 333 [PERSON_NAME], [PERSON_NAME] [PERSON_NAME]" at bounding box center [922, 311] width 301 height 37
type input "[PERSON_NAME], [PERSON_NAME] [PERSON_NAME]"
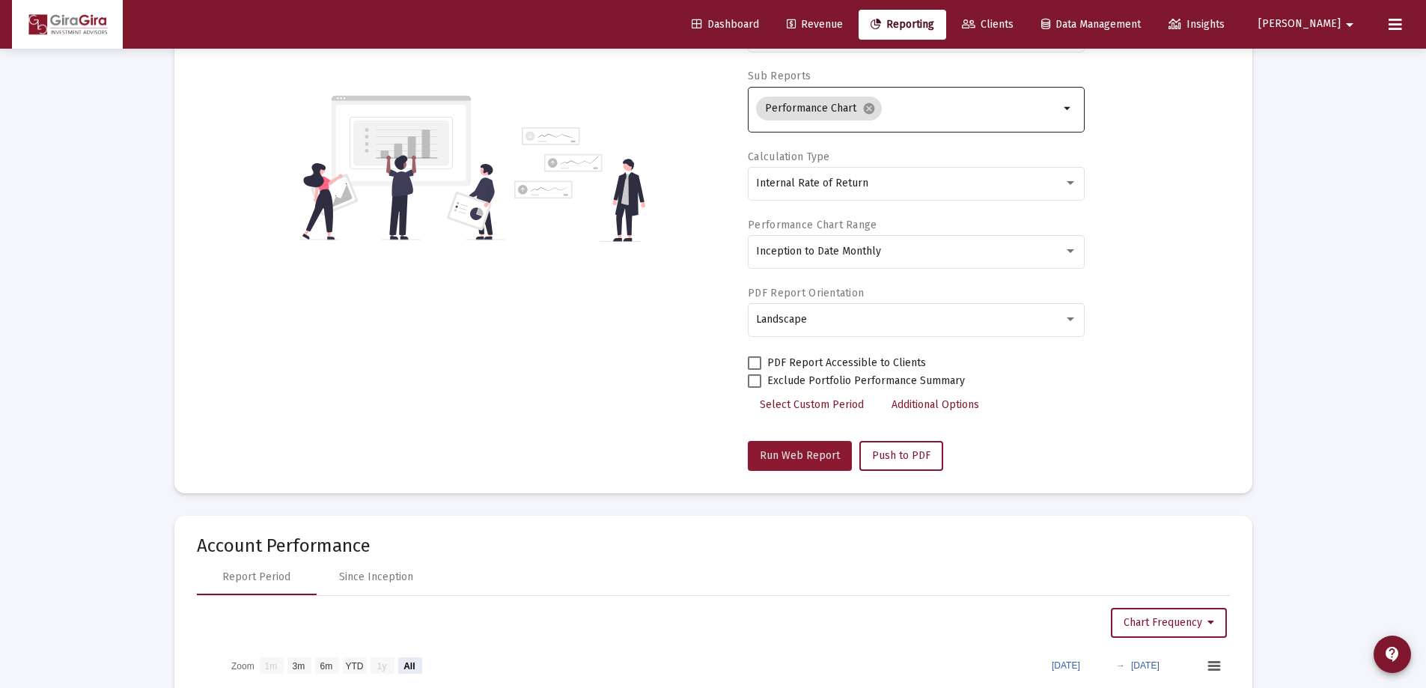
click at [801, 451] on span "Run Web Report" at bounding box center [800, 455] width 80 height 13
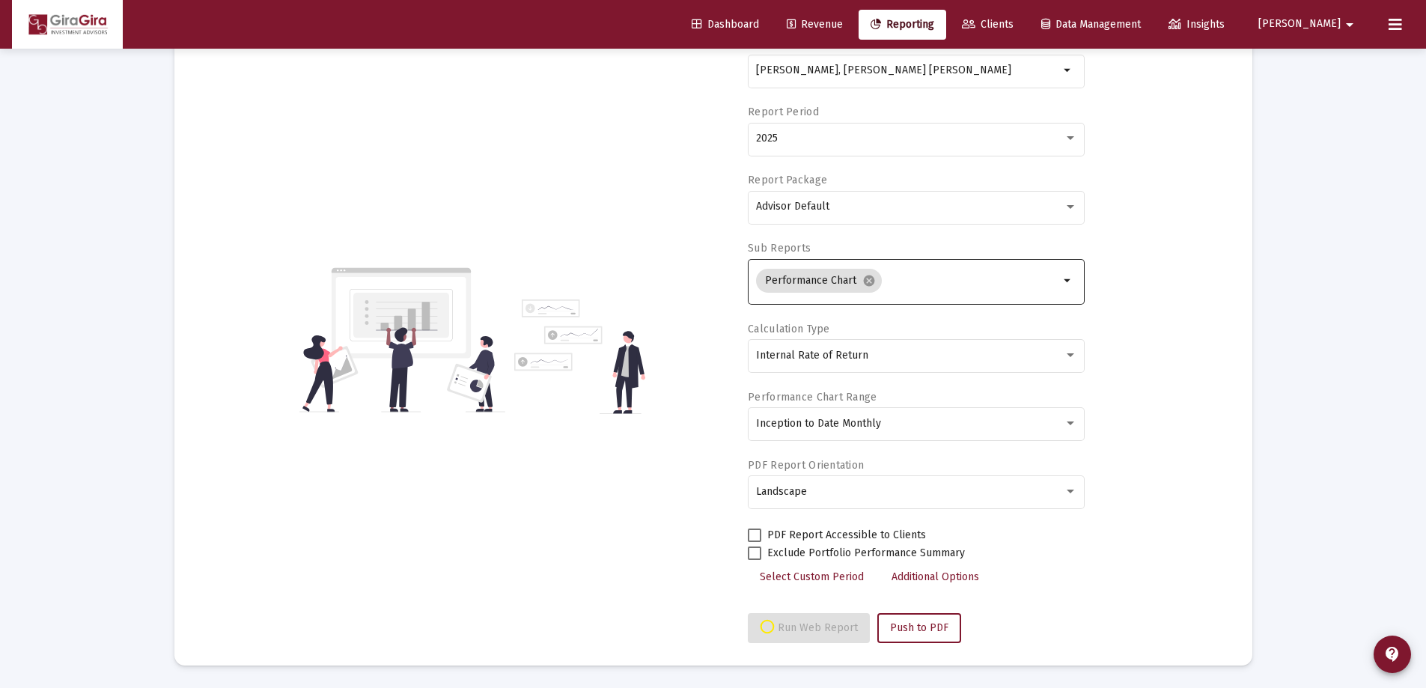
select select "View all"
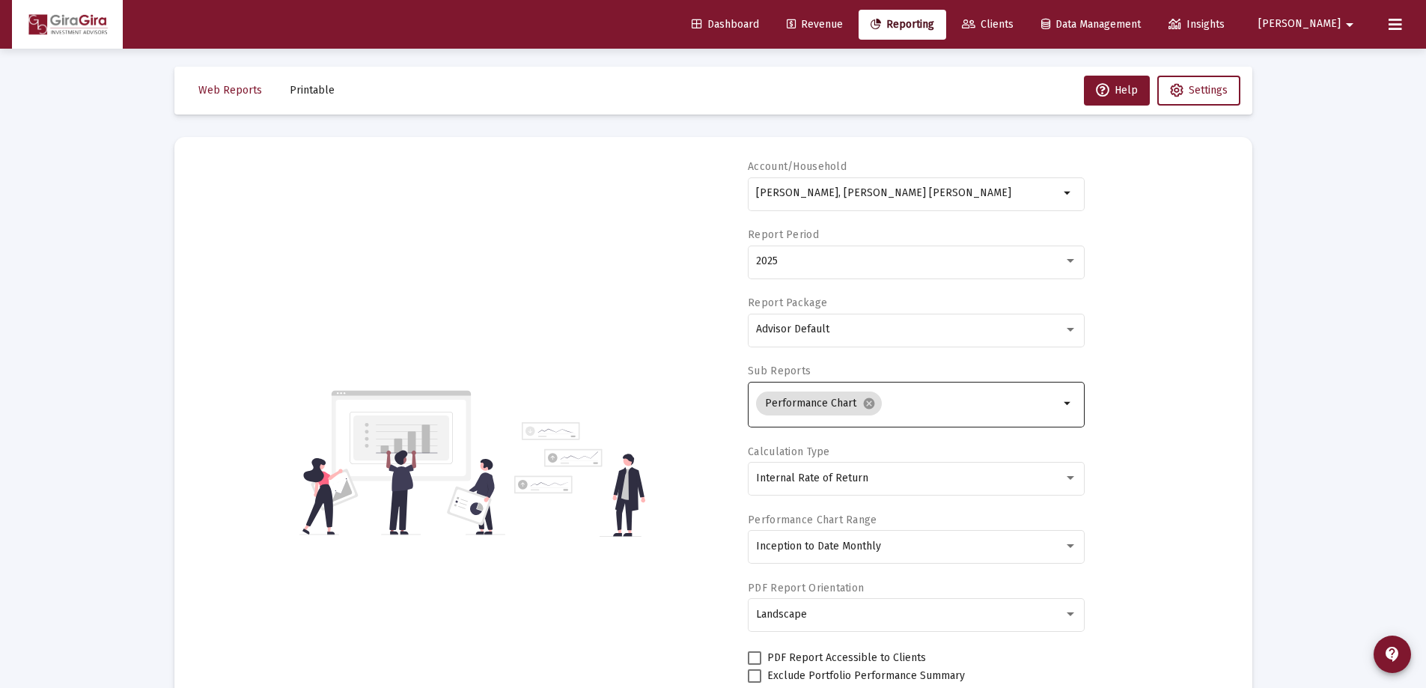
scroll to position [0, 0]
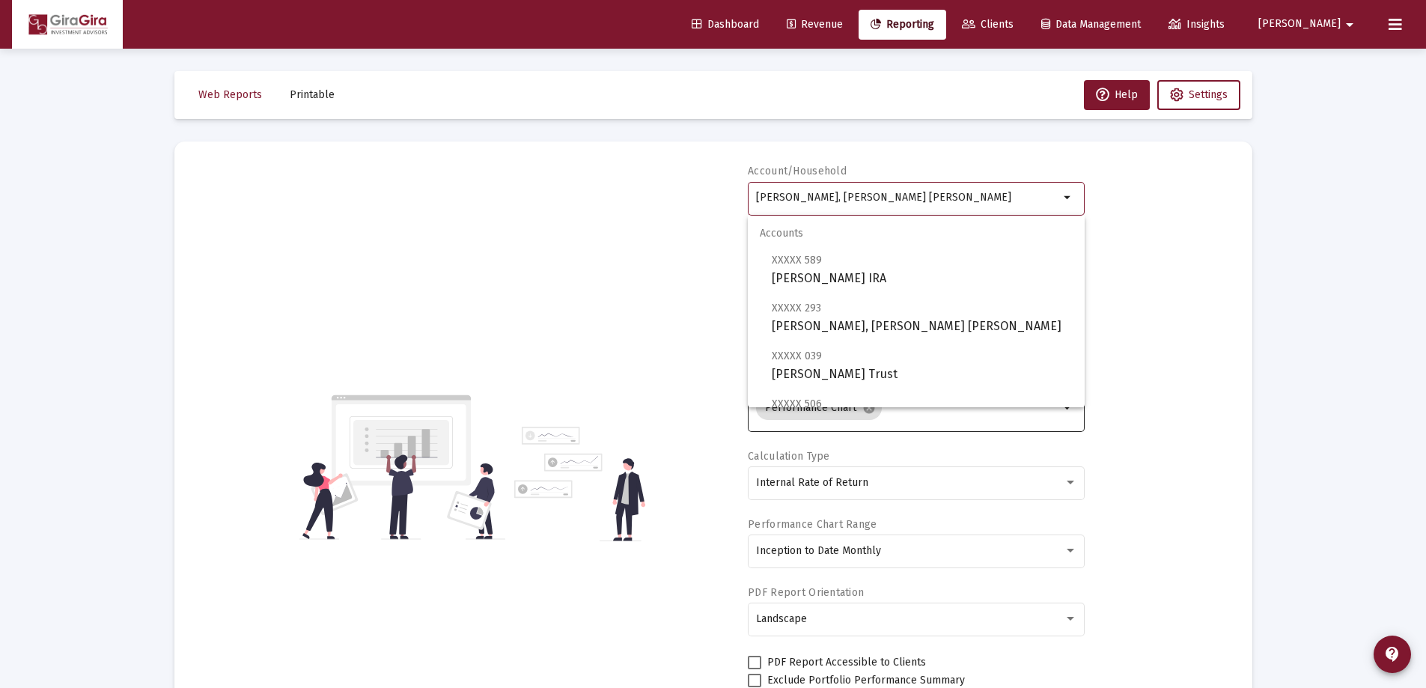
drag, startPoint x: 758, startPoint y: 195, endPoint x: 1083, endPoint y: 243, distance: 329.1
click at [1083, 243] on body "Dashboard Revenue Reporting Clients Data Management Insights [PERSON_NAME] Inte…" at bounding box center [713, 344] width 1426 height 688
click at [868, 321] on span "XXXXX 293 [PERSON_NAME], [PERSON_NAME] [PERSON_NAME]" at bounding box center [922, 317] width 301 height 37
type input "[PERSON_NAME], [PERSON_NAME] [PERSON_NAME]"
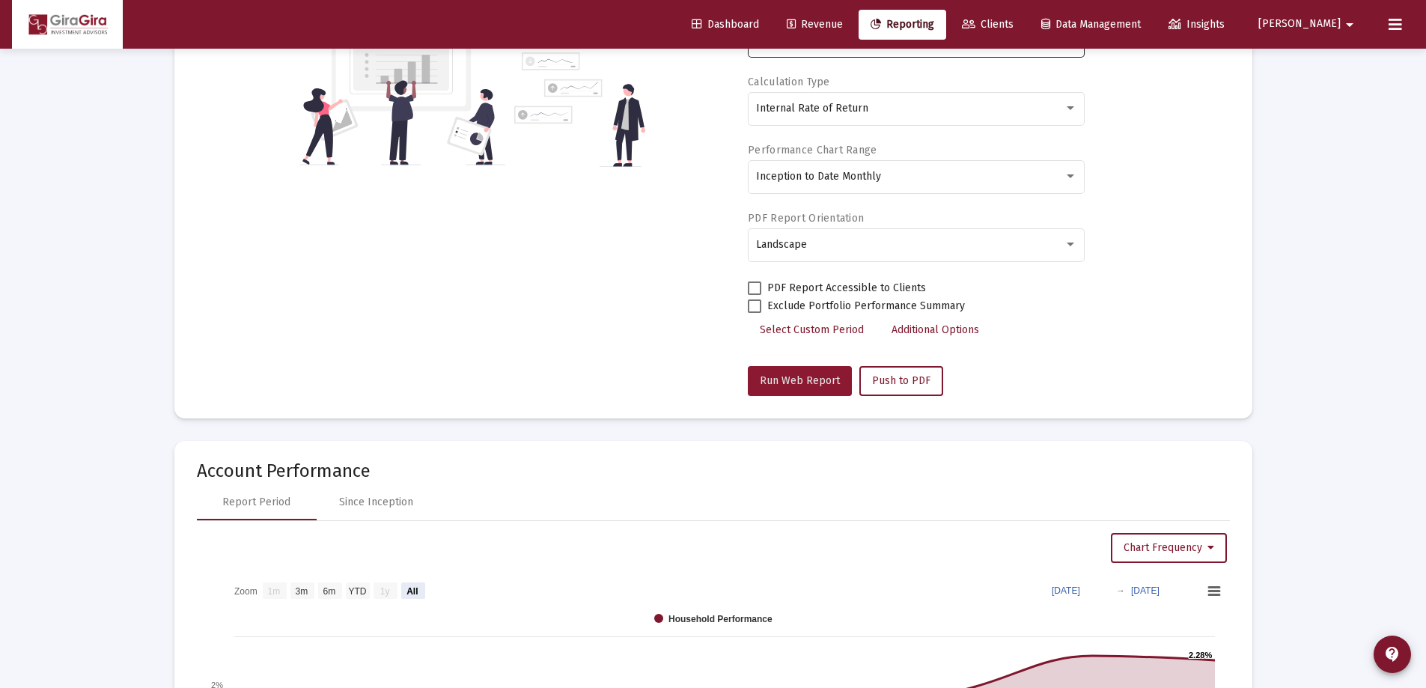
click at [810, 375] on span "Run Web Report" at bounding box center [800, 380] width 80 height 13
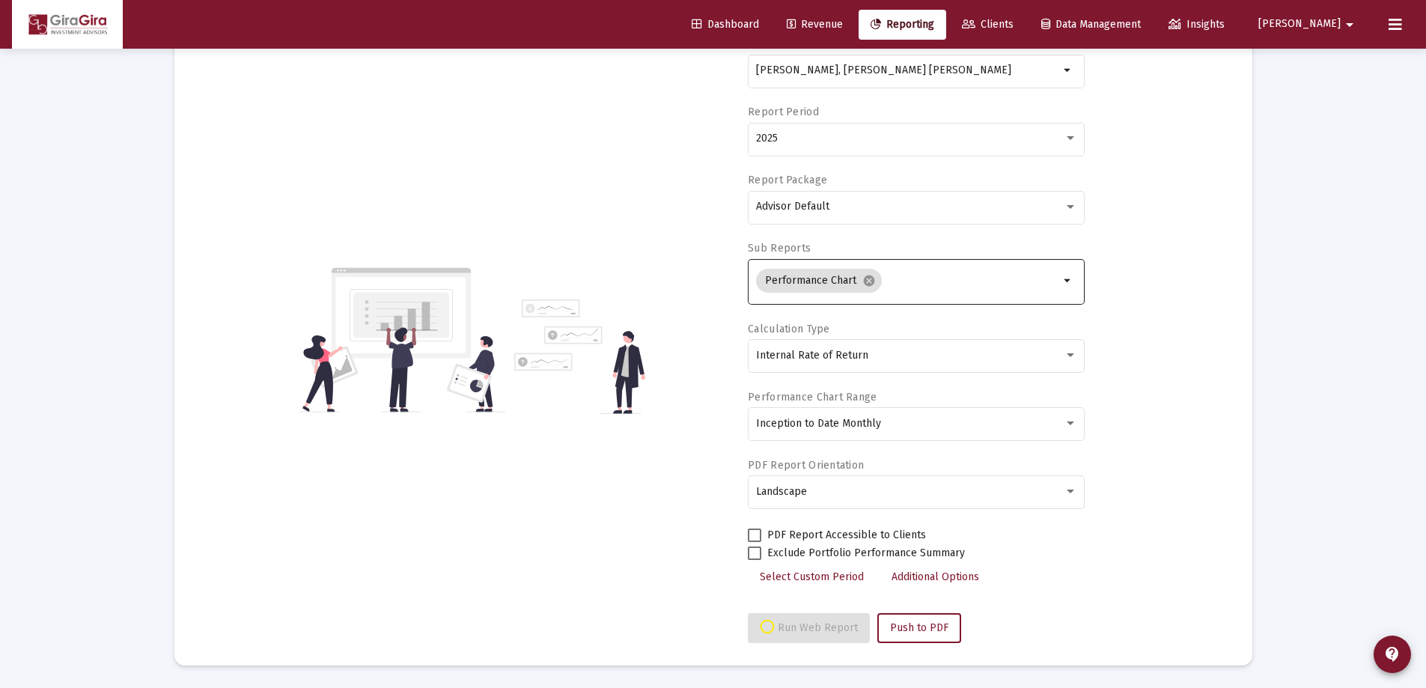
select select "View all"
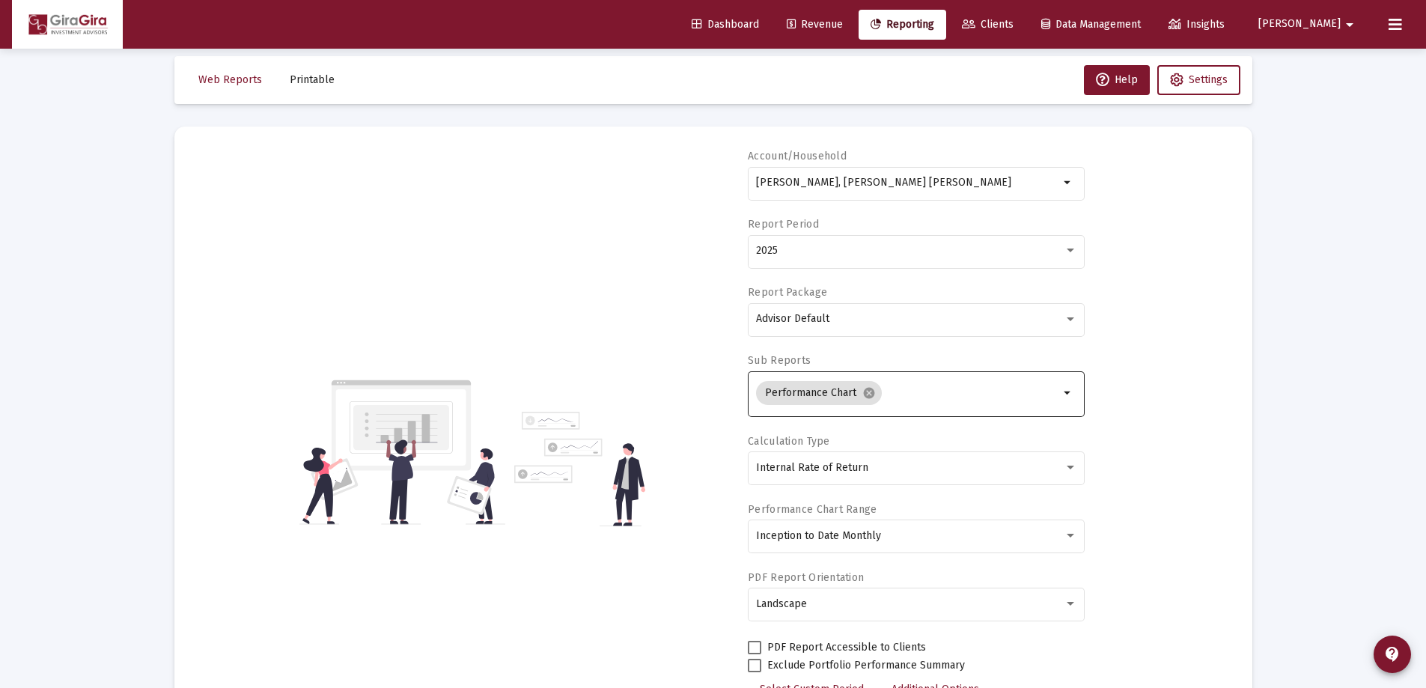
scroll to position [0, 0]
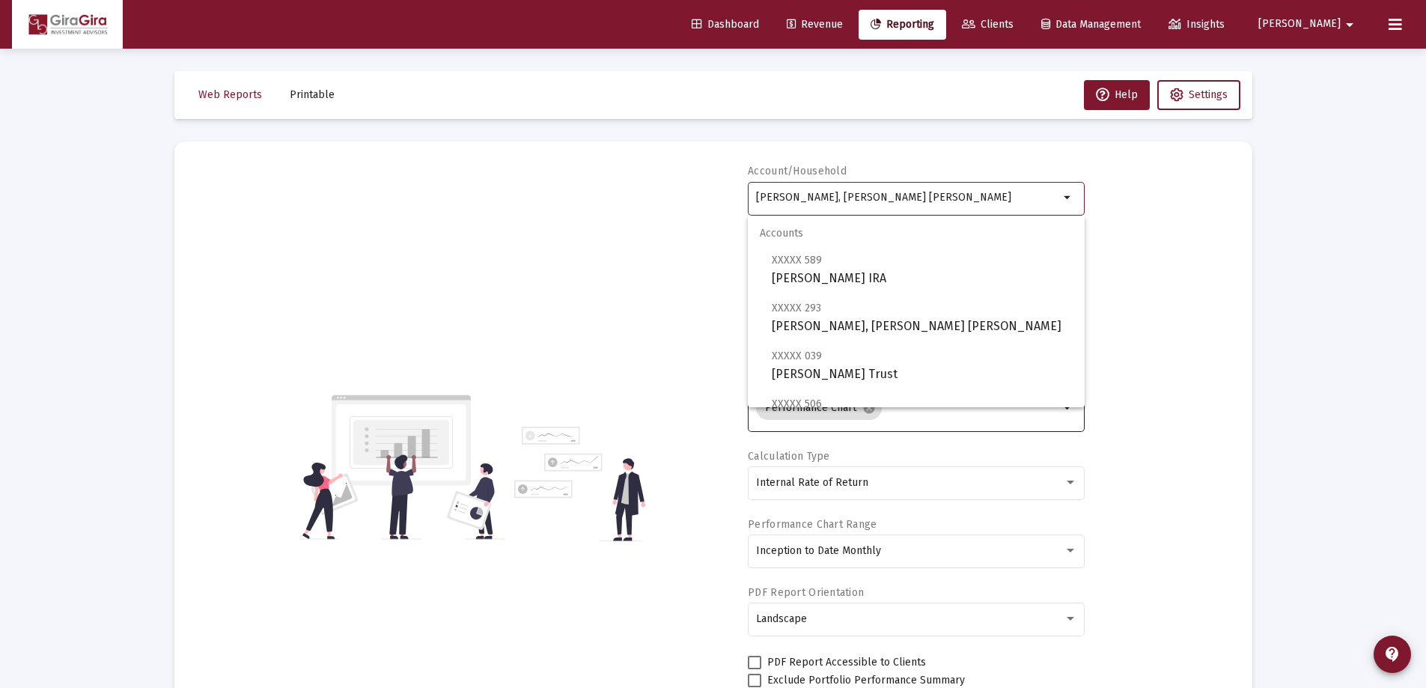
click at [780, 202] on input "[PERSON_NAME], [PERSON_NAME] [PERSON_NAME]" at bounding box center [907, 198] width 303 height 12
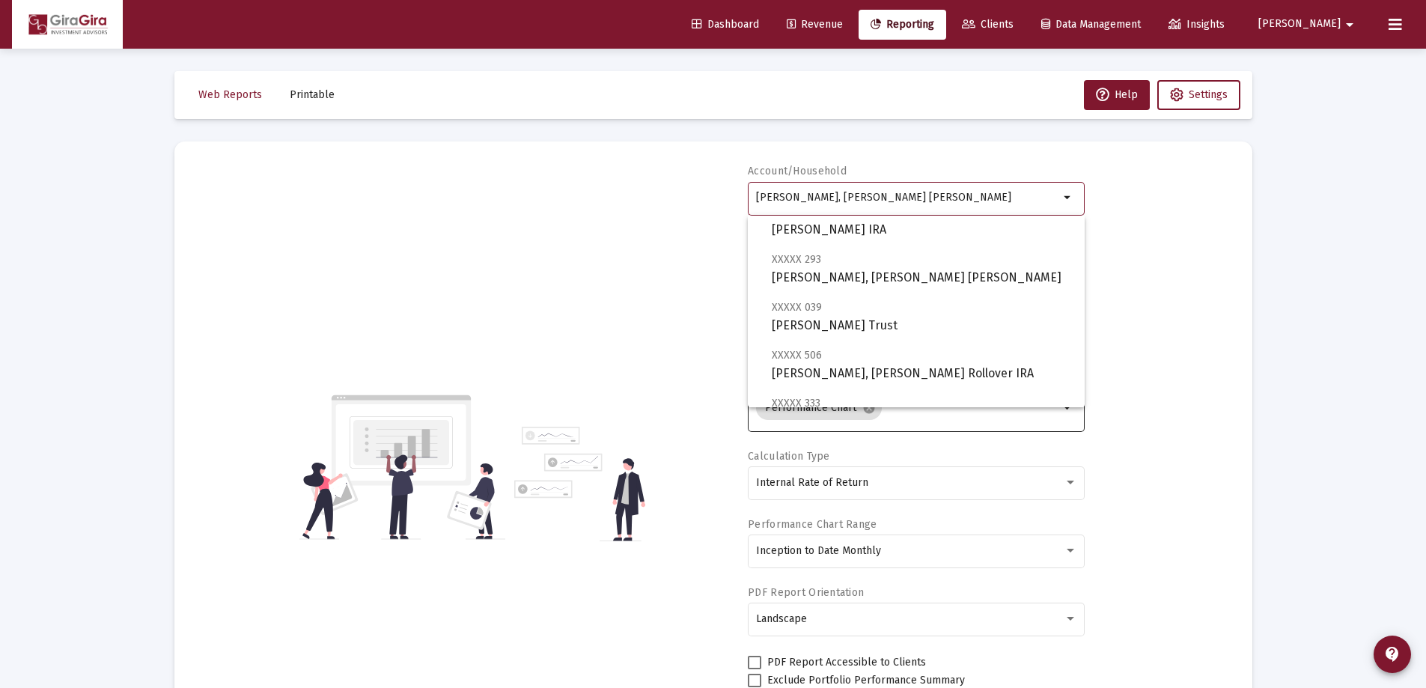
scroll to position [75, 0]
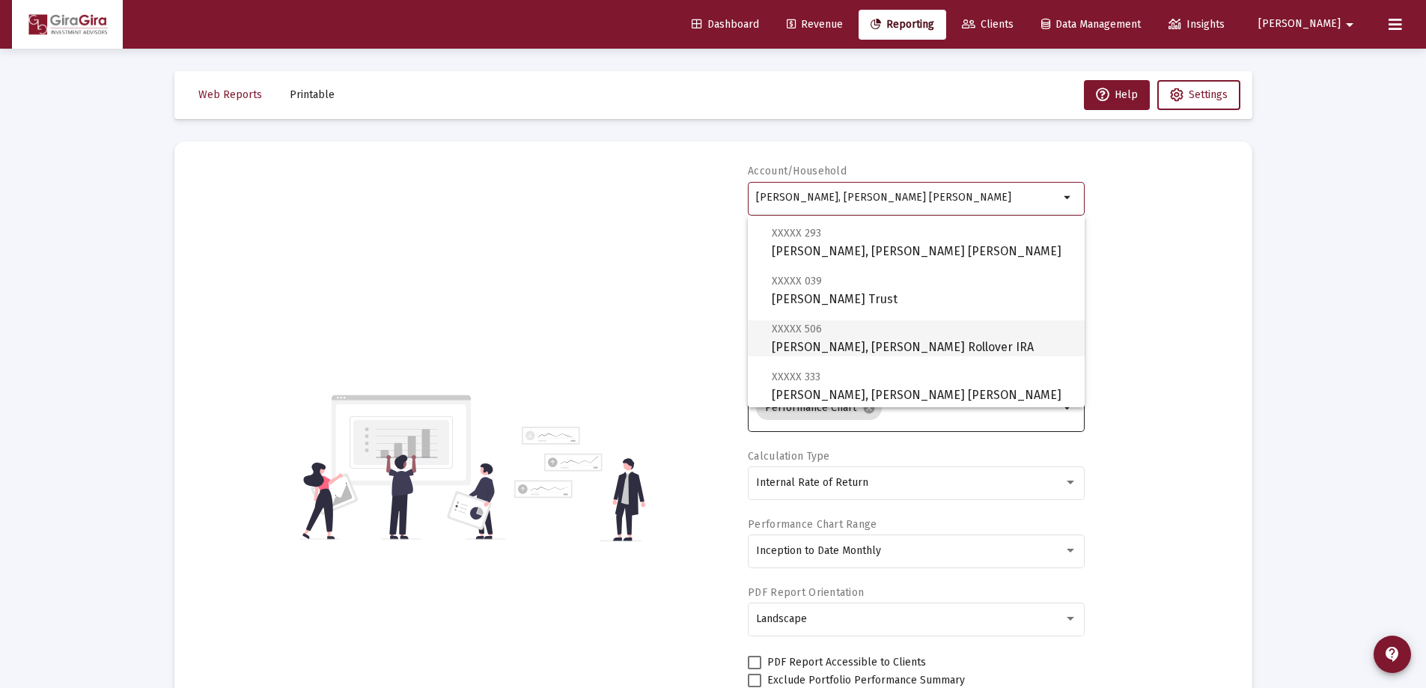
click at [885, 338] on span "XXXXX 506 [PERSON_NAME], [PERSON_NAME] Rollover IRA" at bounding box center [922, 338] width 301 height 37
type input "[PERSON_NAME], [PERSON_NAME] Rollover IRA"
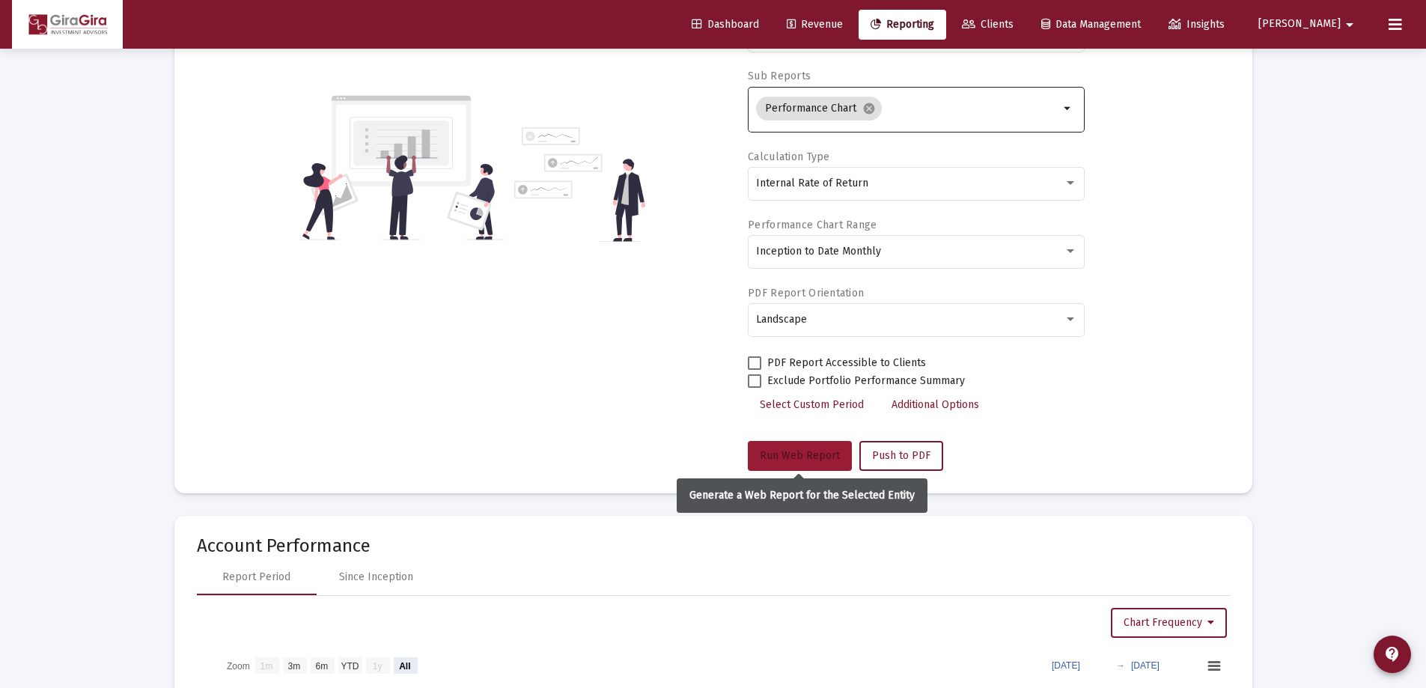
click at [817, 451] on span "Run Web Report" at bounding box center [800, 455] width 80 height 13
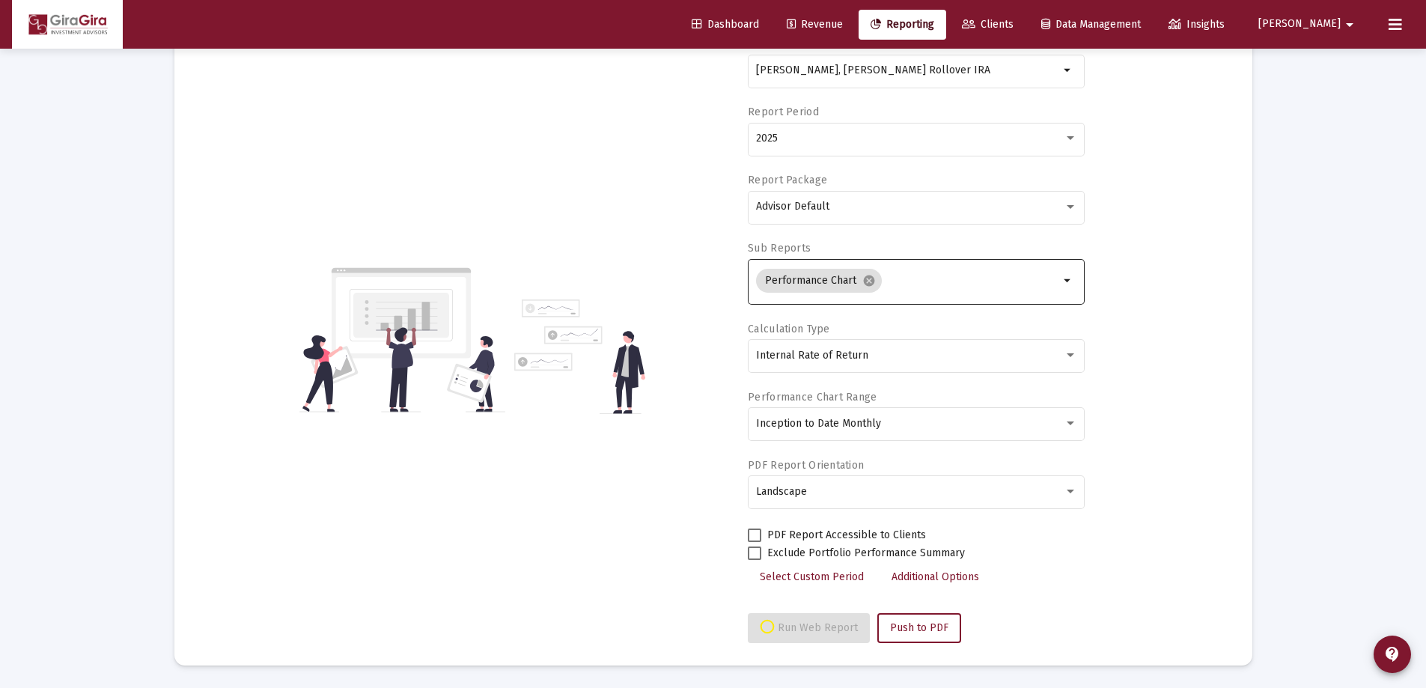
scroll to position [299, 0]
select select "View all"
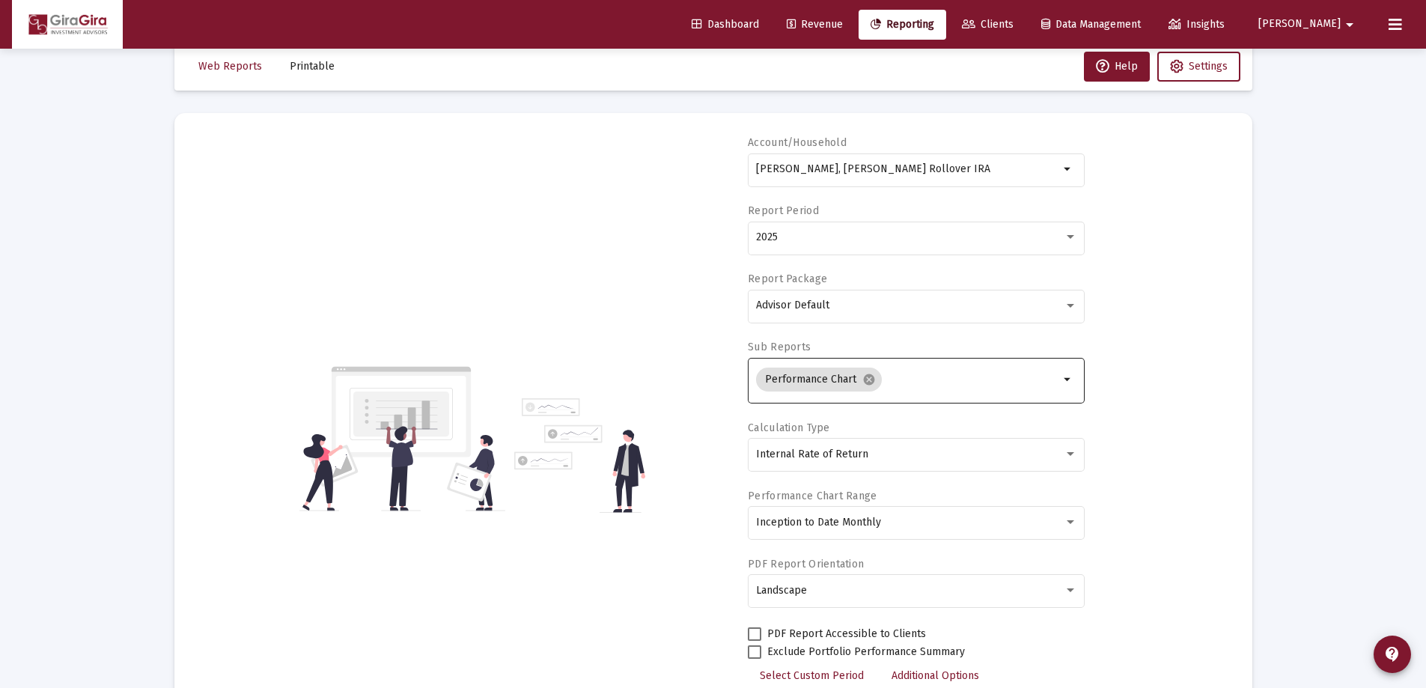
scroll to position [0, 0]
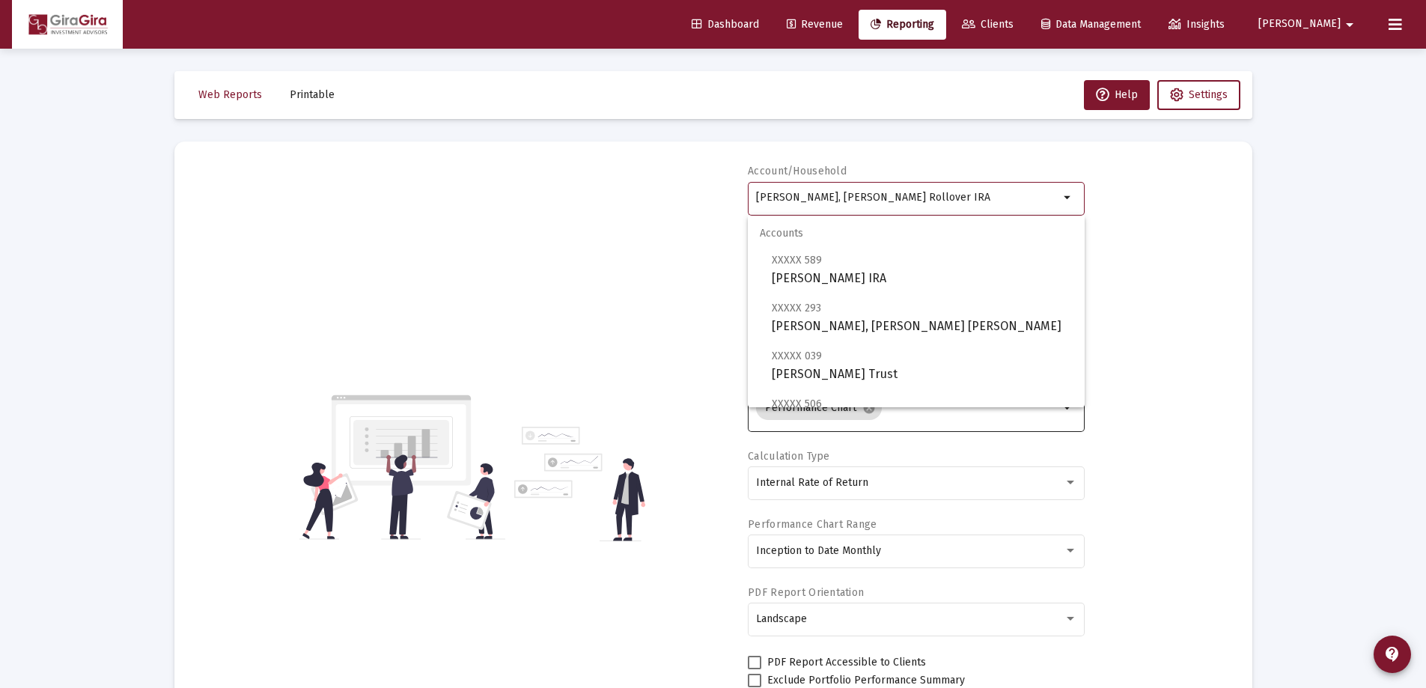
click at [822, 192] on input "[PERSON_NAME], [PERSON_NAME] Rollover IRA" at bounding box center [907, 198] width 303 height 12
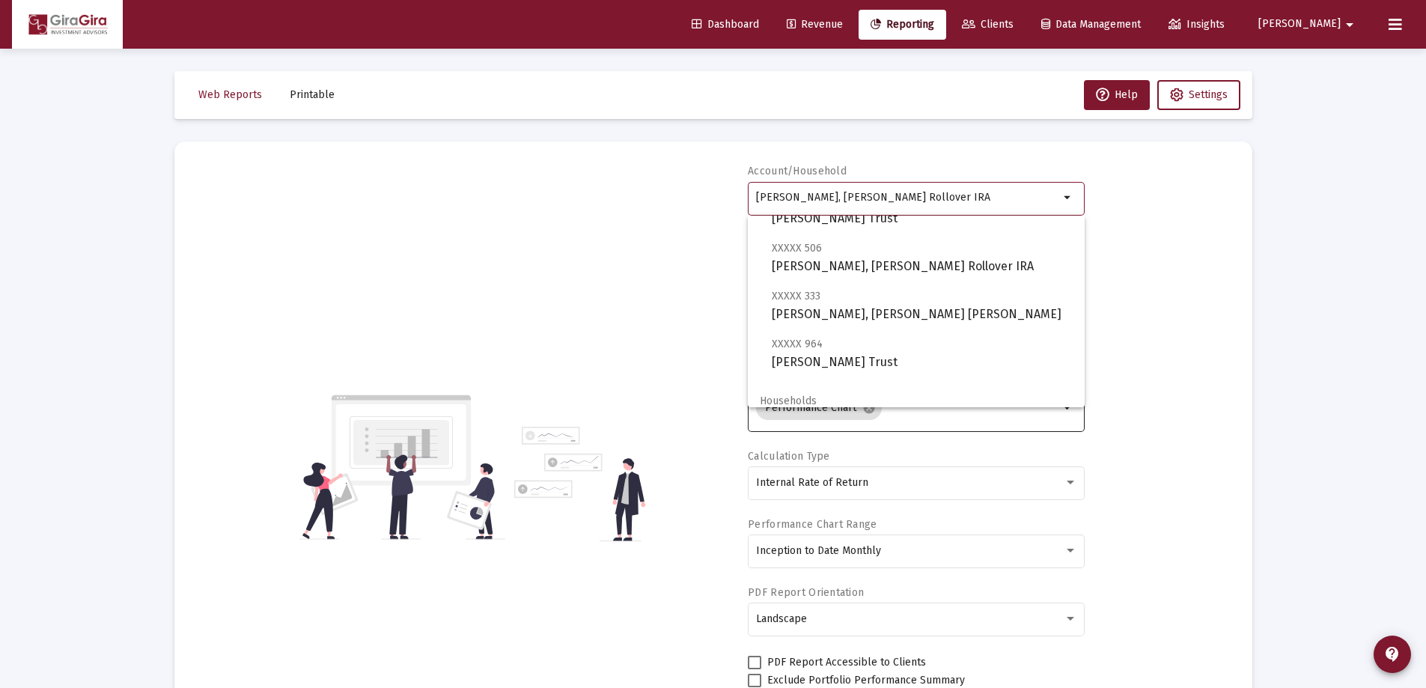
scroll to position [90, 0]
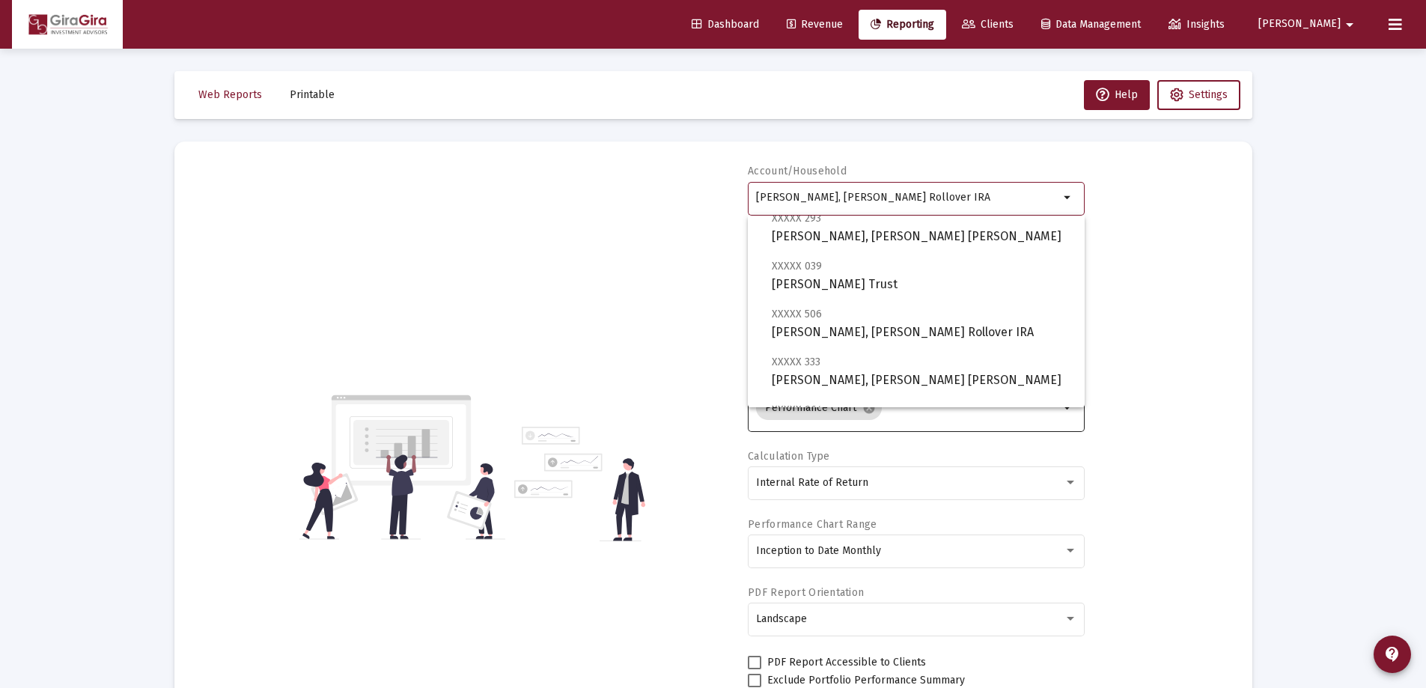
drag, startPoint x: 758, startPoint y: 194, endPoint x: 1365, endPoint y: 240, distance: 608.9
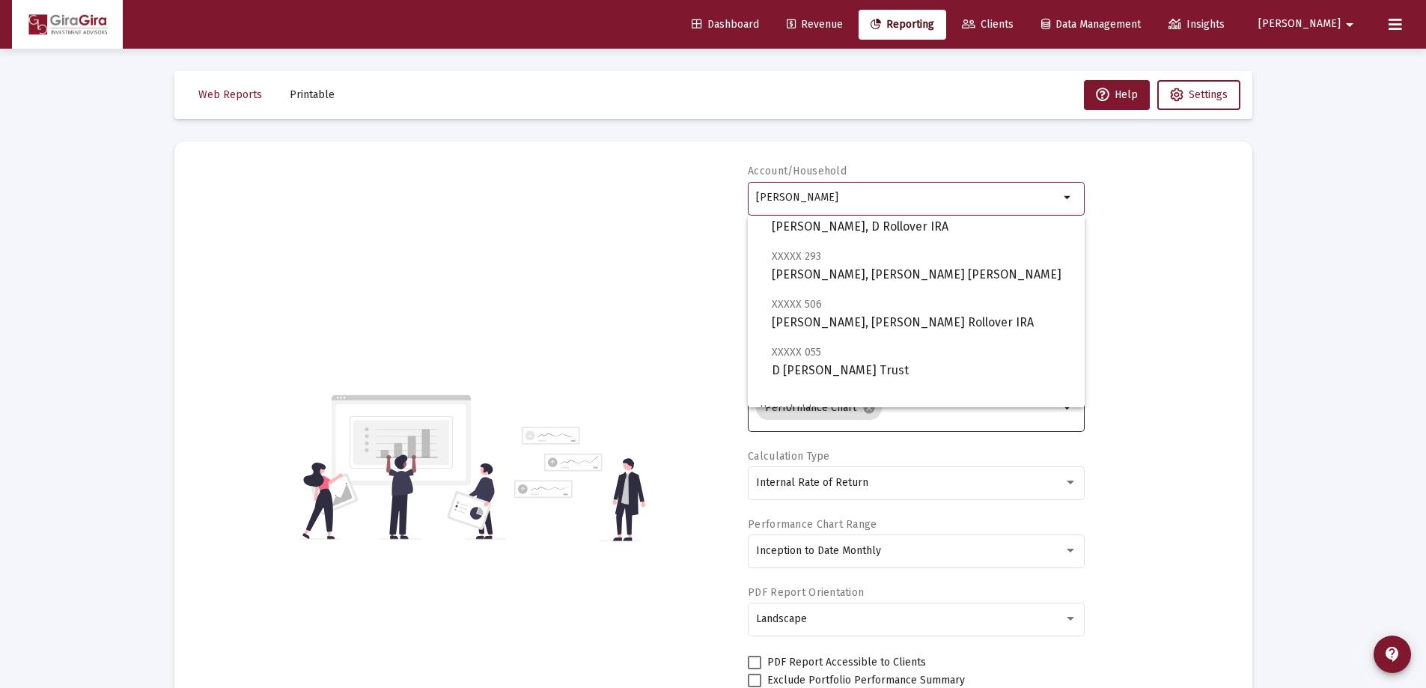
scroll to position [75, 0]
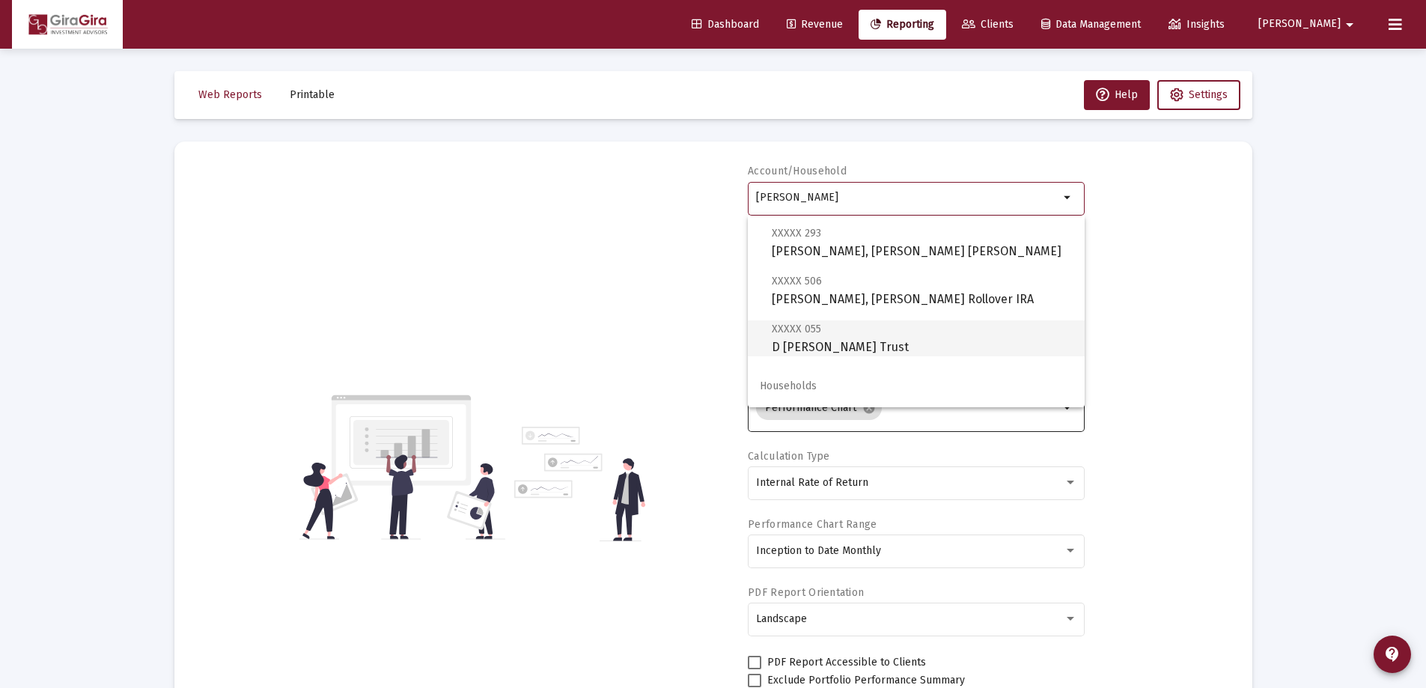
click at [815, 338] on span "XXXXX 055 D [PERSON_NAME] Trust" at bounding box center [922, 338] width 301 height 37
type input "D [PERSON_NAME] Trust"
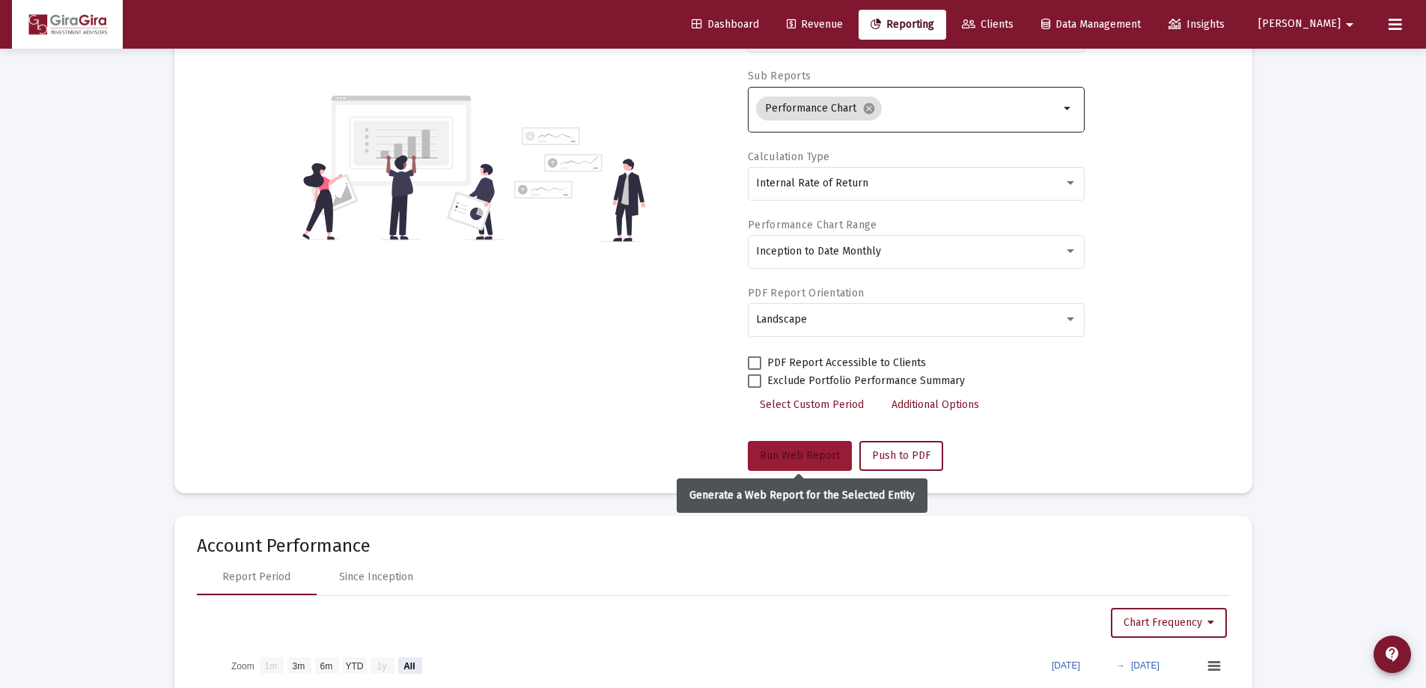
click at [815, 449] on span "Run Web Report" at bounding box center [800, 455] width 80 height 13
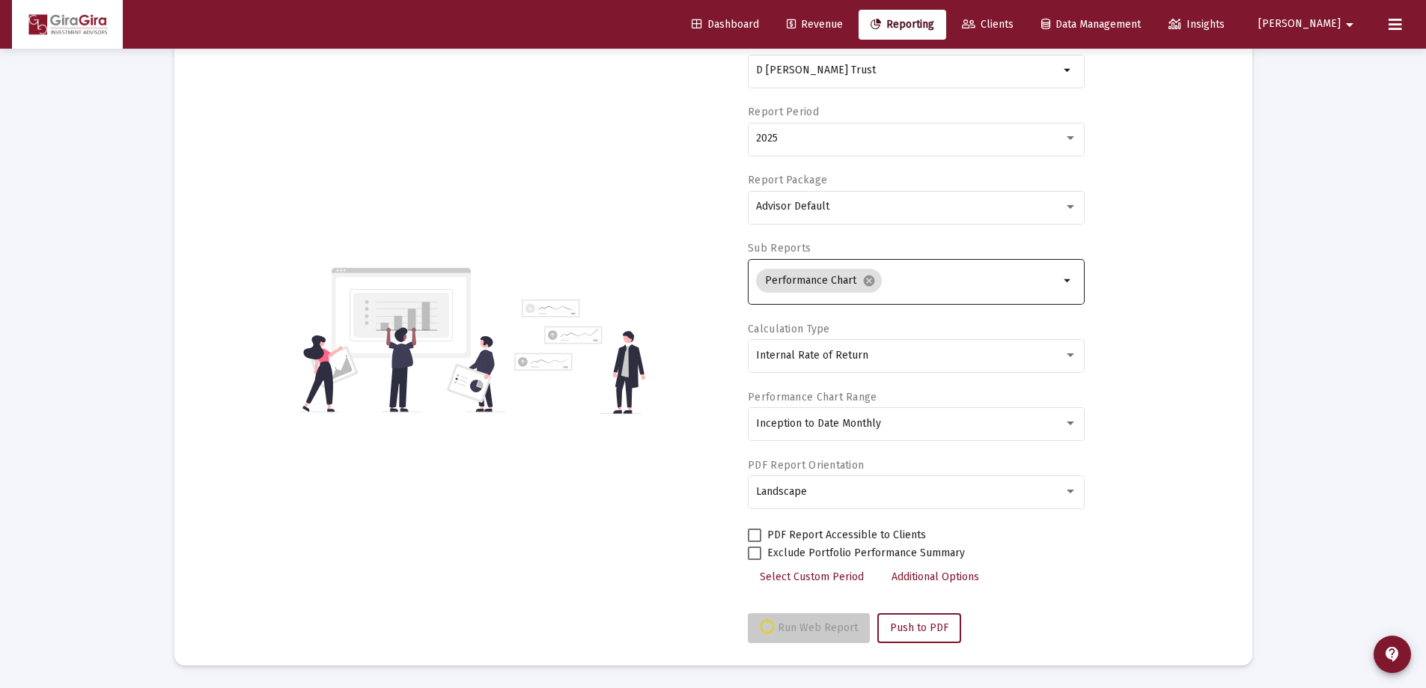
scroll to position [127, 0]
select select "View all"
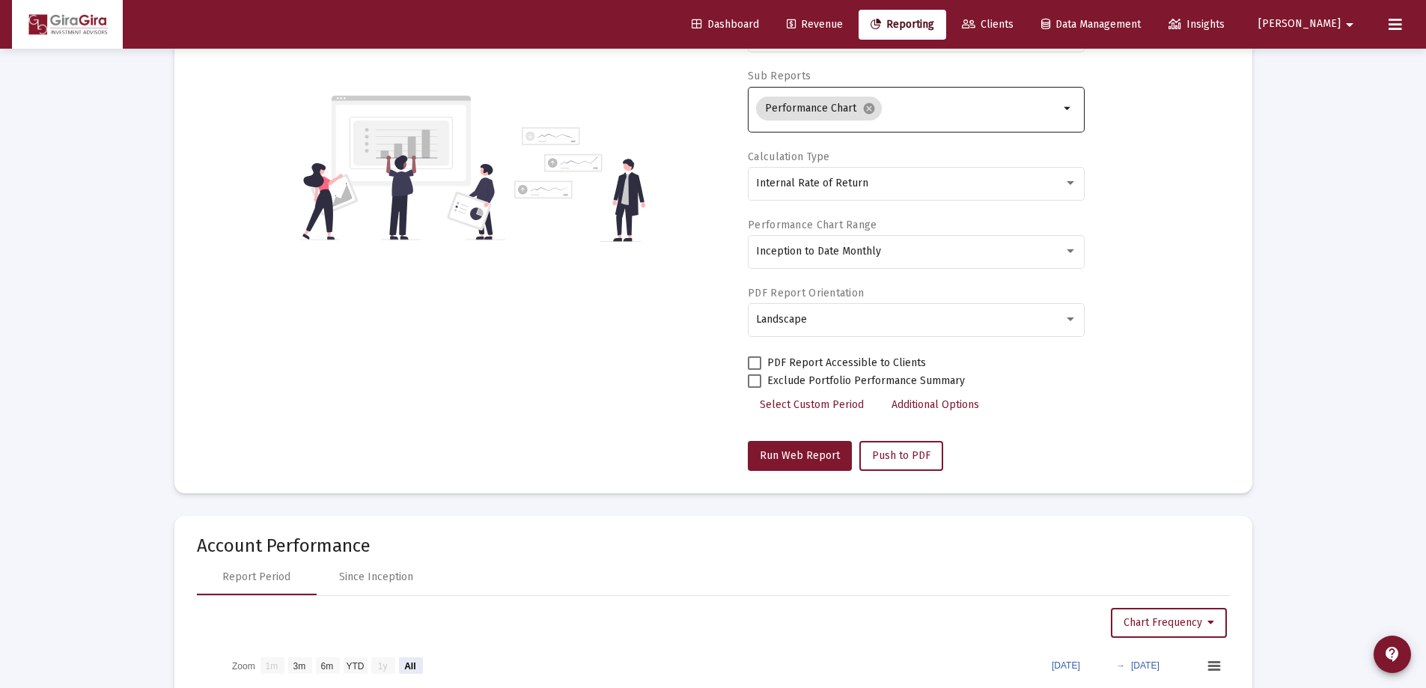
scroll to position [0, 0]
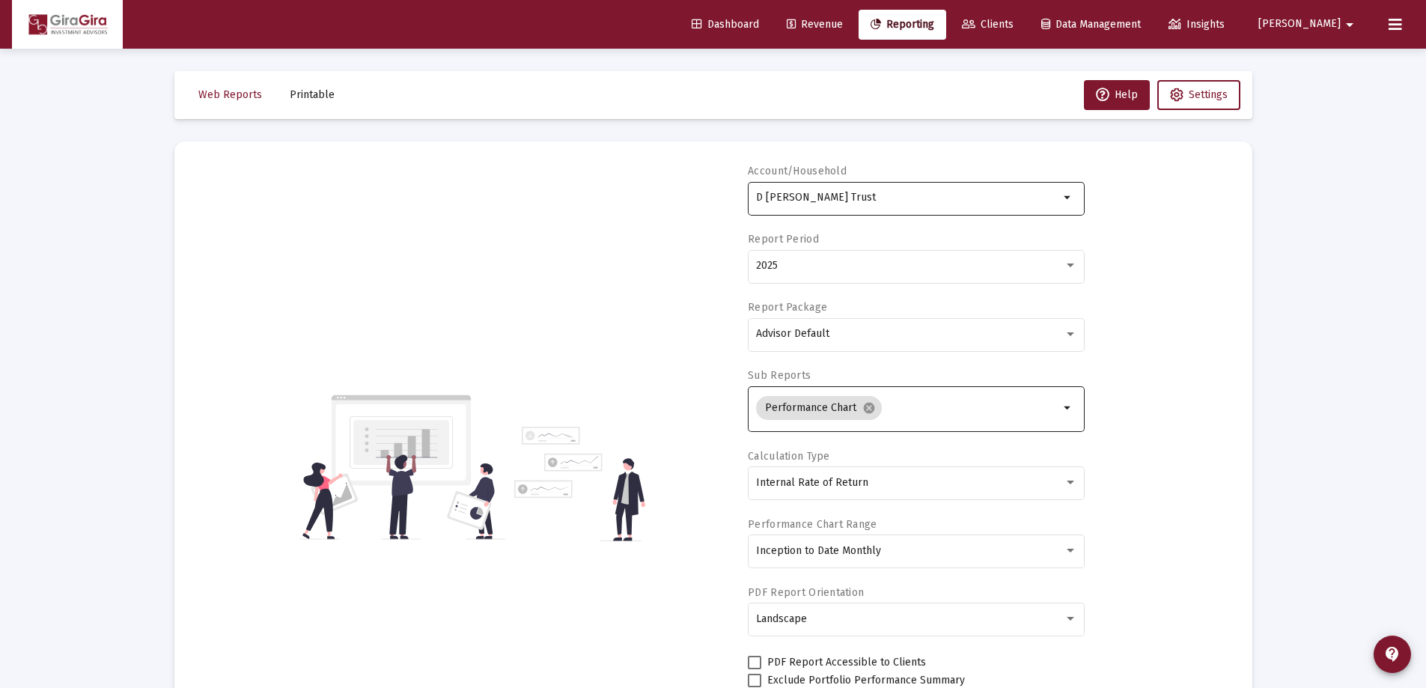
click at [785, 191] on div "D [PERSON_NAME] Trust" at bounding box center [907, 197] width 303 height 37
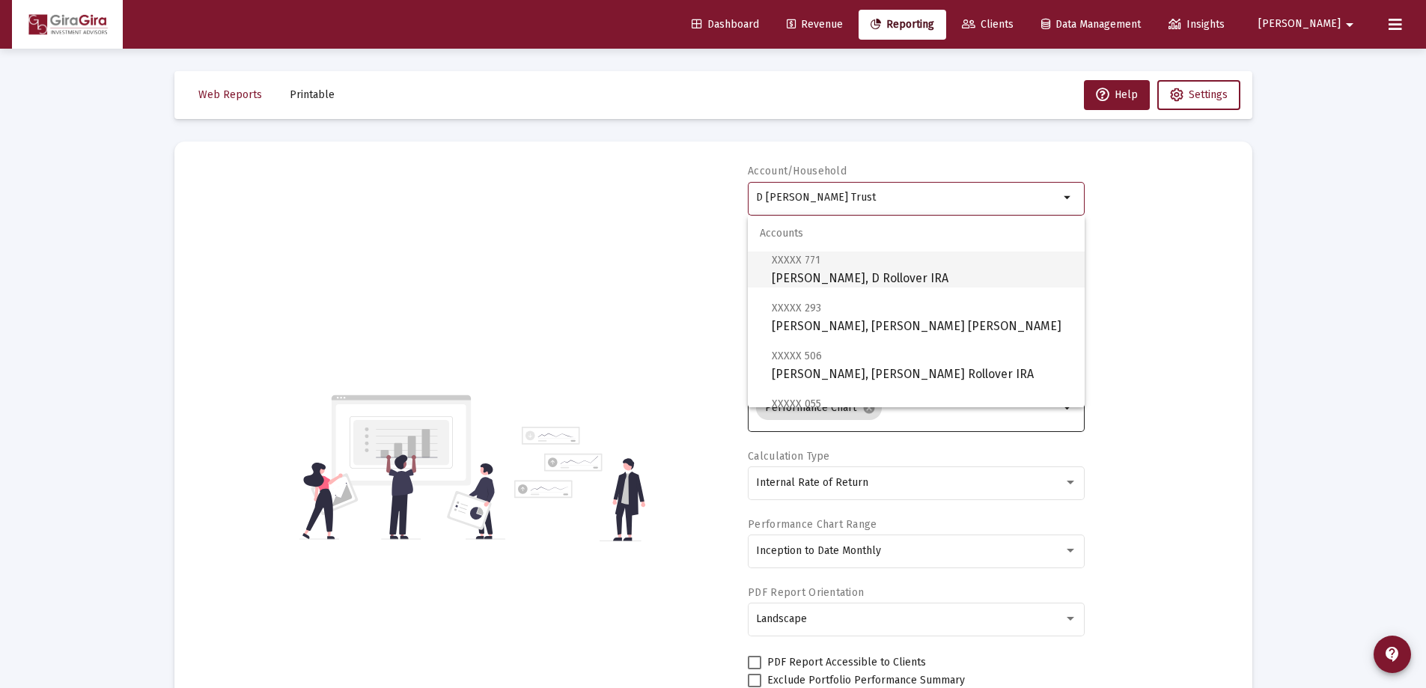
click at [831, 273] on span "XXXXX 771 [PERSON_NAME], D Rollover IRA" at bounding box center [922, 269] width 301 height 37
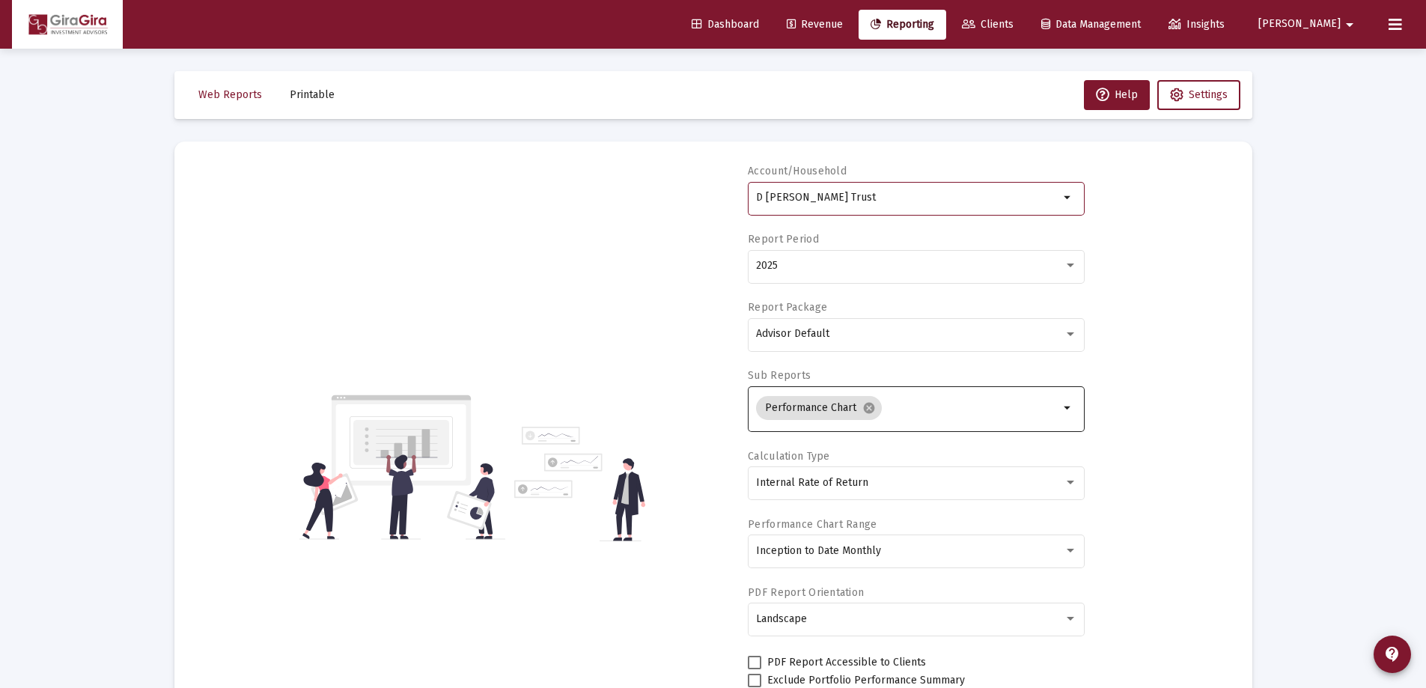
type input "[PERSON_NAME], D Rollover IRA"
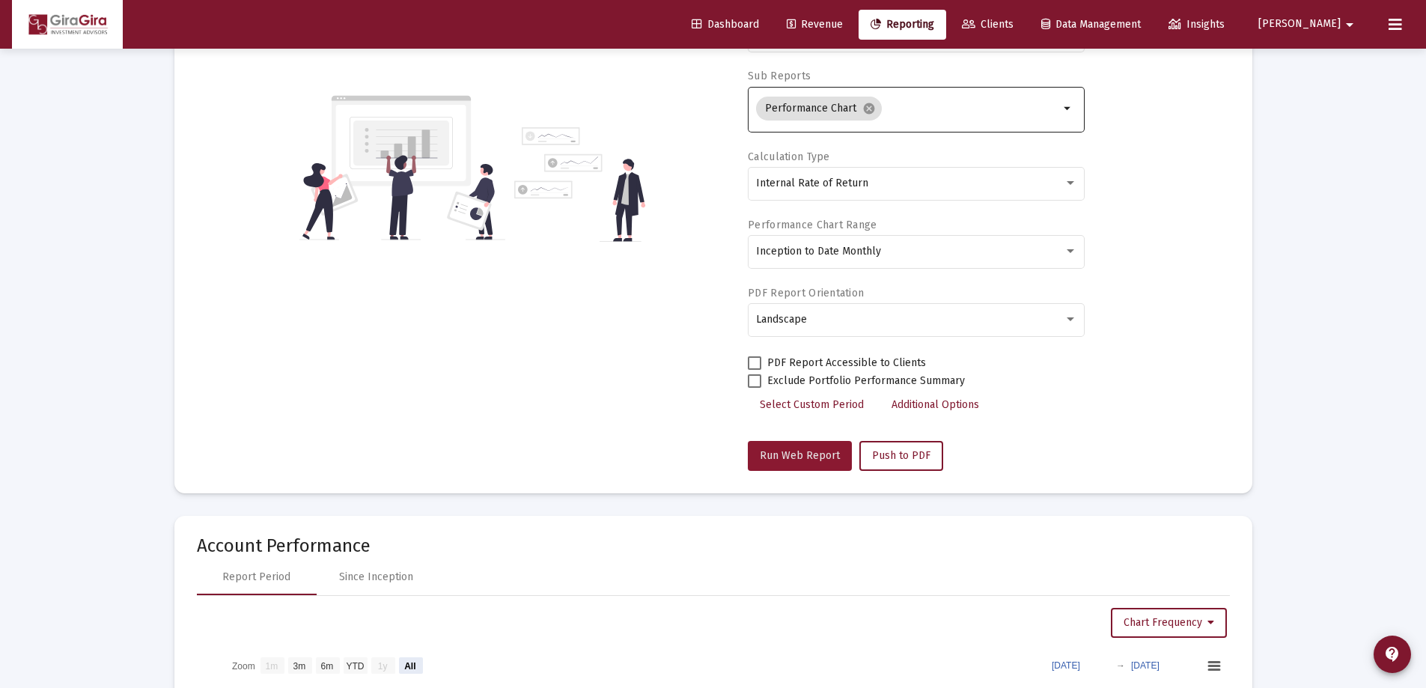
click at [817, 456] on span "Run Web Report" at bounding box center [800, 455] width 80 height 13
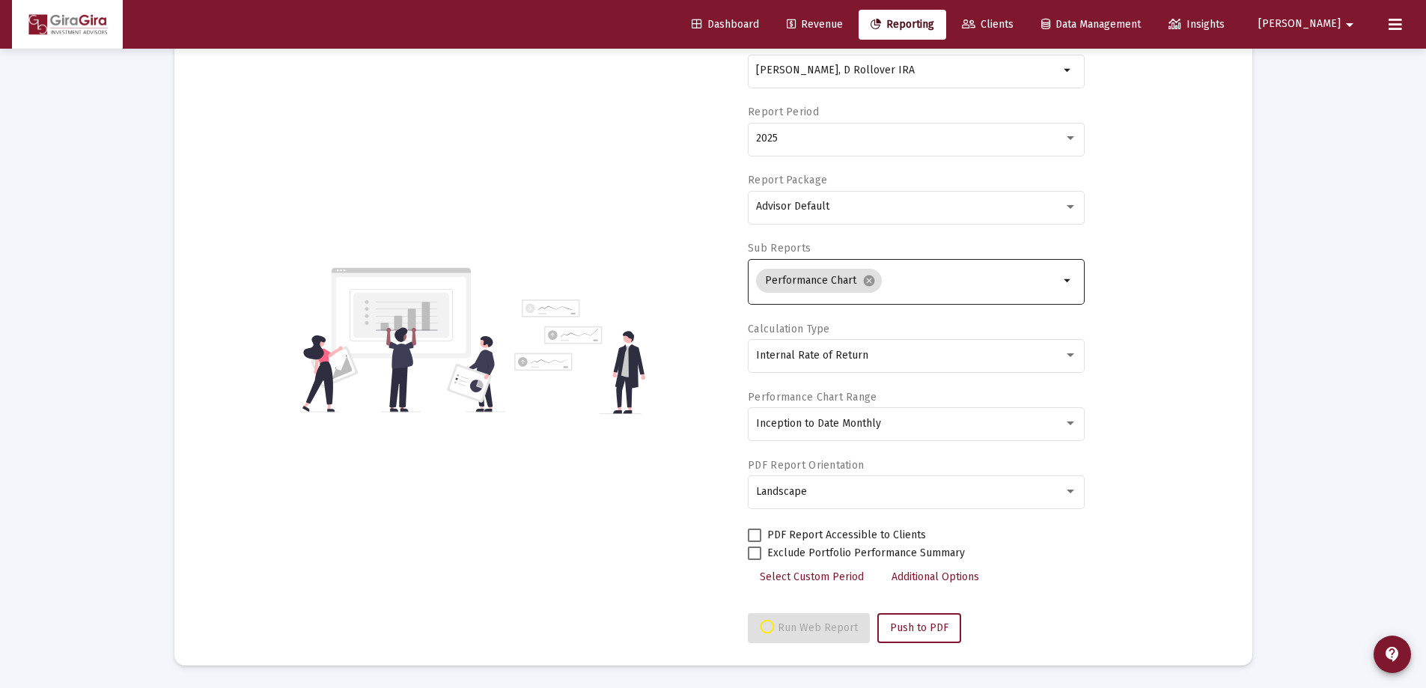
select select "View all"
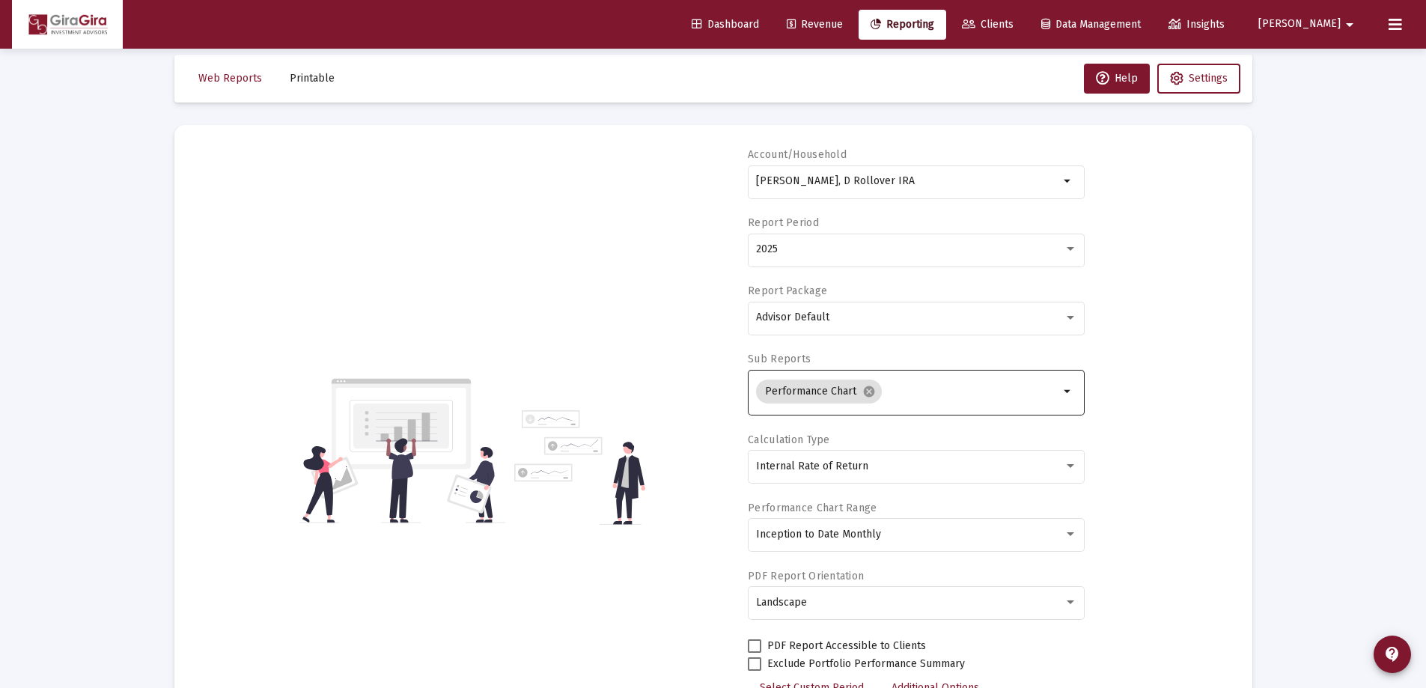
scroll to position [0, 0]
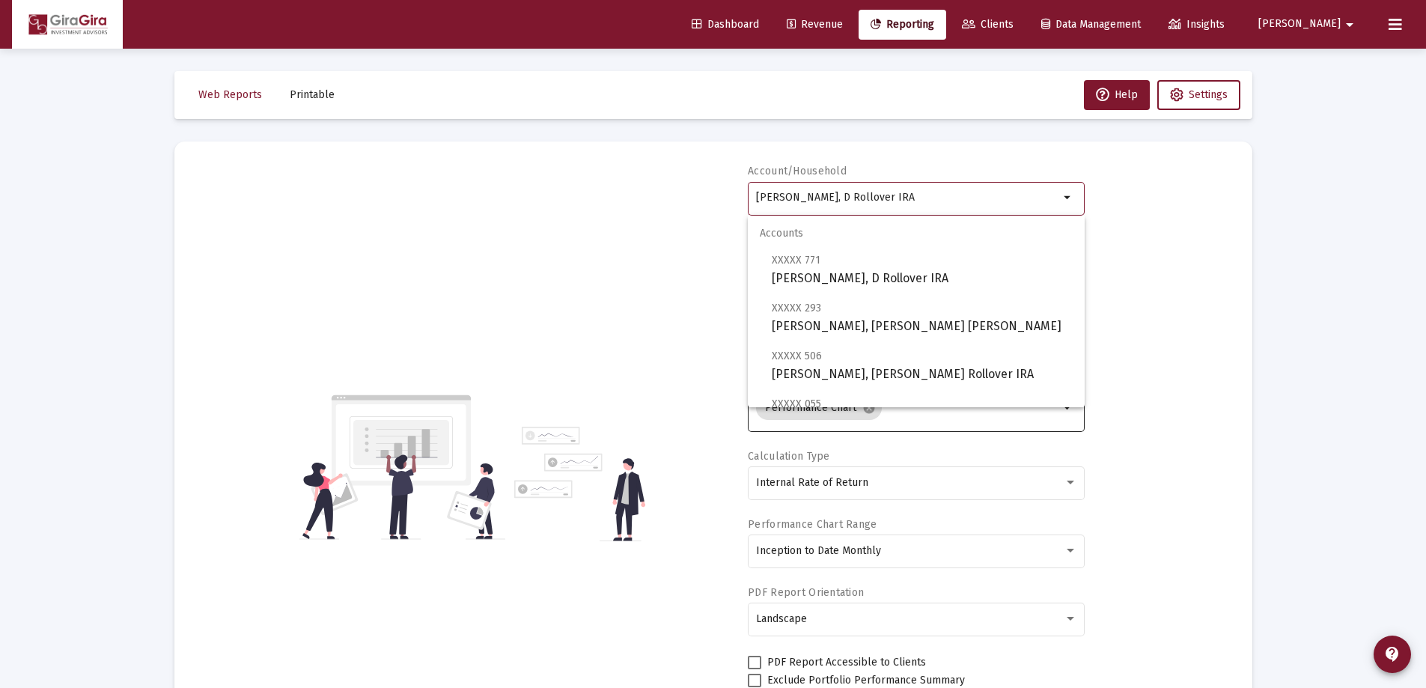
drag, startPoint x: 756, startPoint y: 195, endPoint x: 1025, endPoint y: 213, distance: 269.4
click at [1029, 214] on div "[PERSON_NAME], D Rollover IRA" at bounding box center [907, 197] width 303 height 37
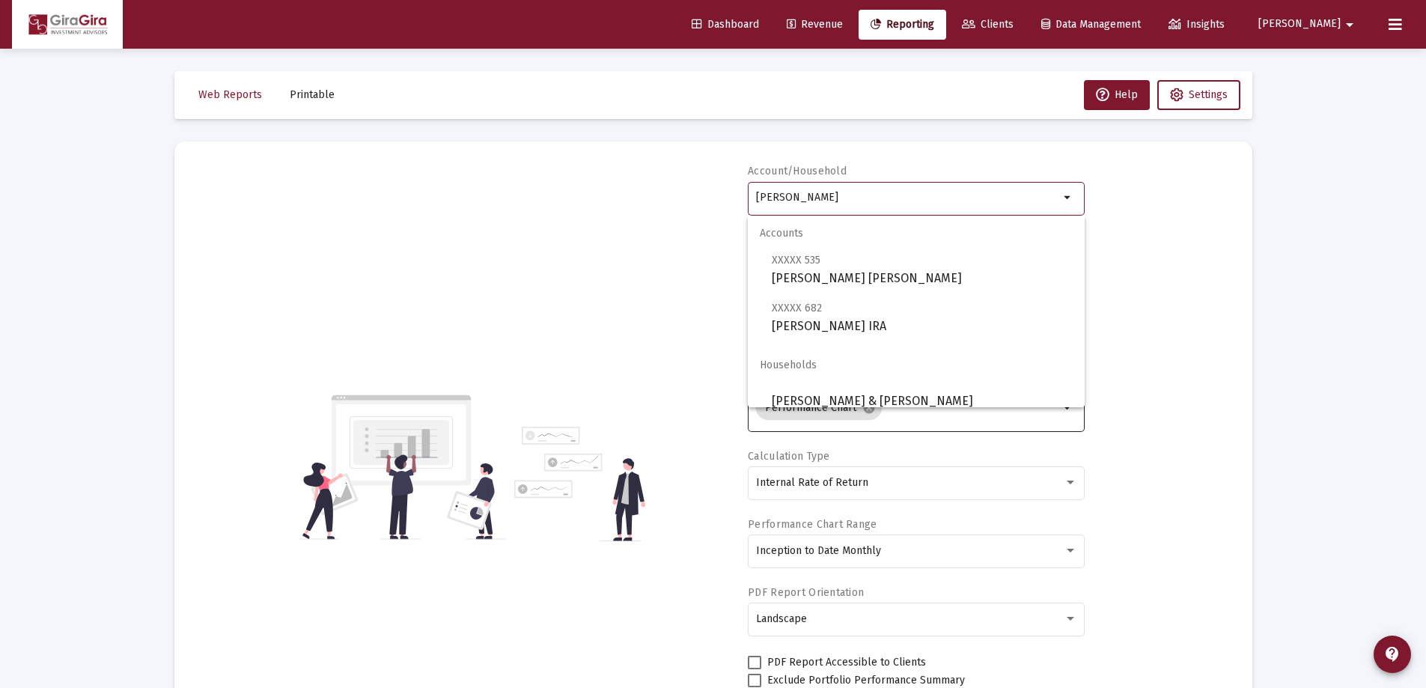
drag, startPoint x: 755, startPoint y: 192, endPoint x: 1331, endPoint y: 264, distance: 580.0
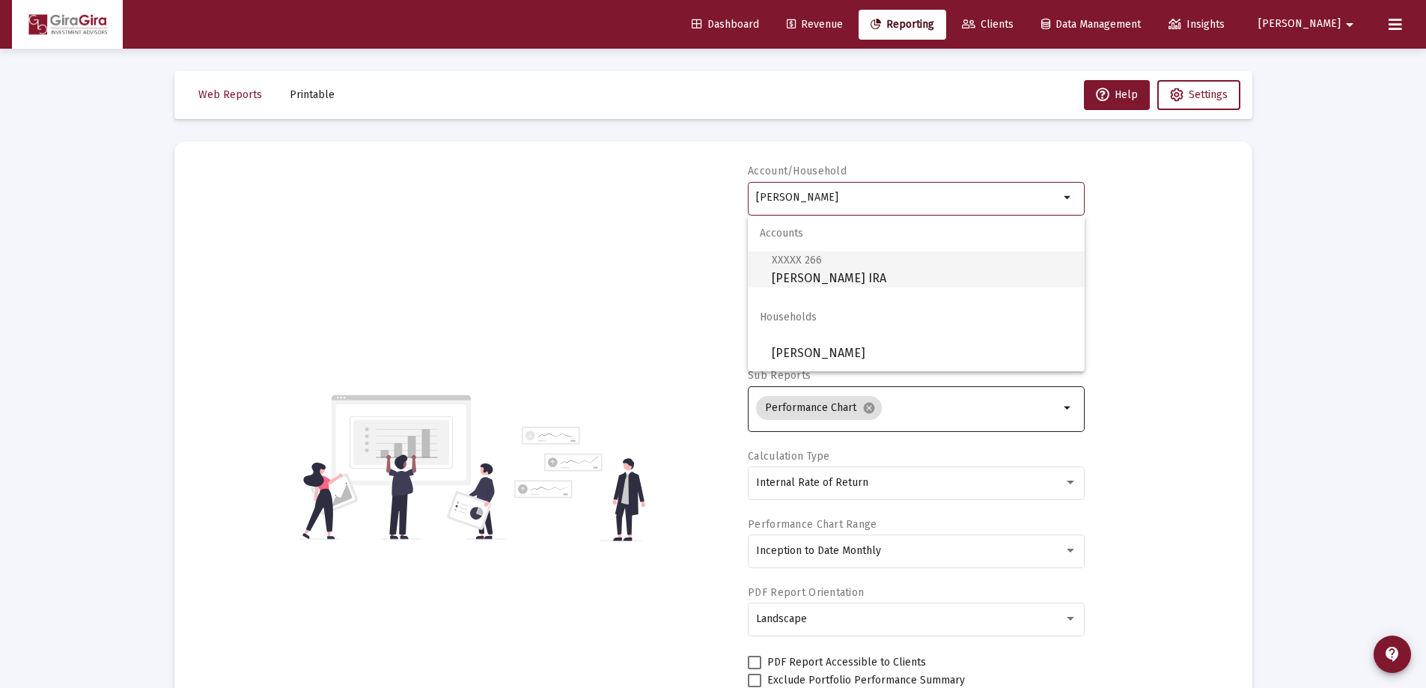
click at [789, 269] on span "XXXXX 266 [PERSON_NAME] IRA" at bounding box center [922, 269] width 301 height 37
type input "[PERSON_NAME] IRA"
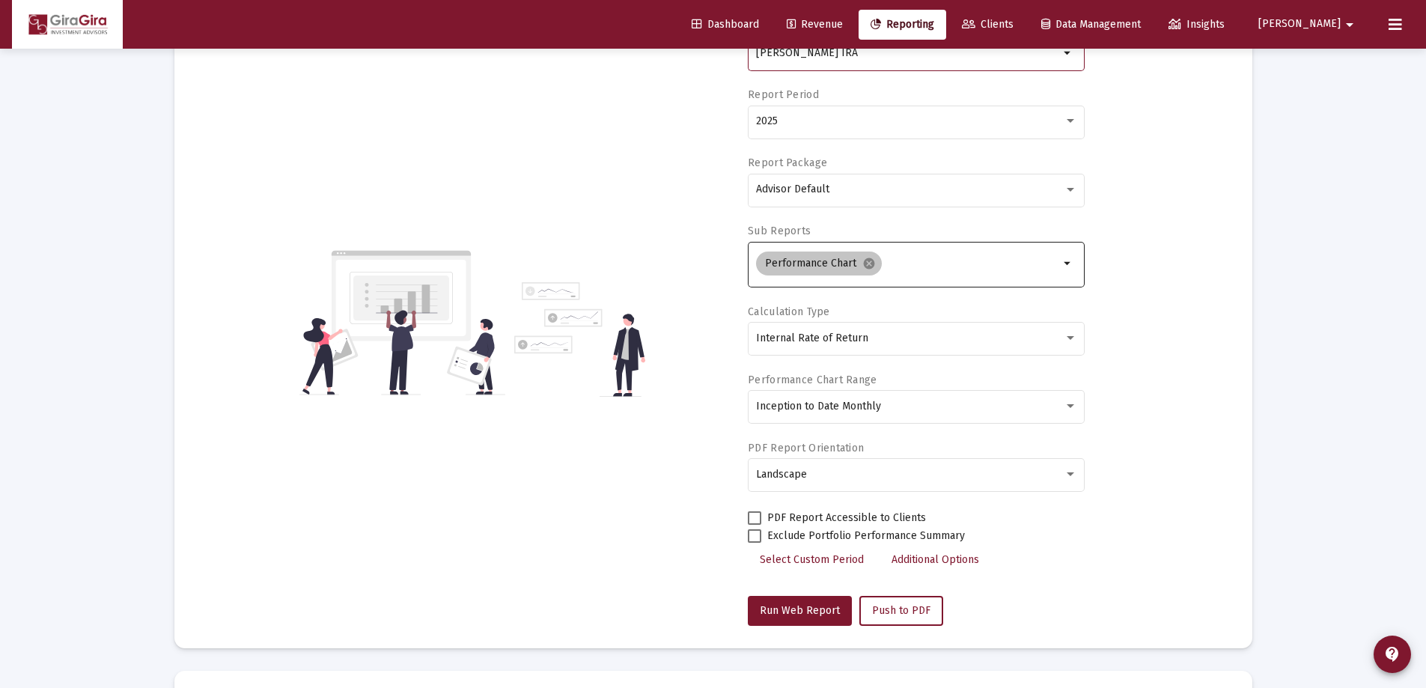
scroll to position [150, 0]
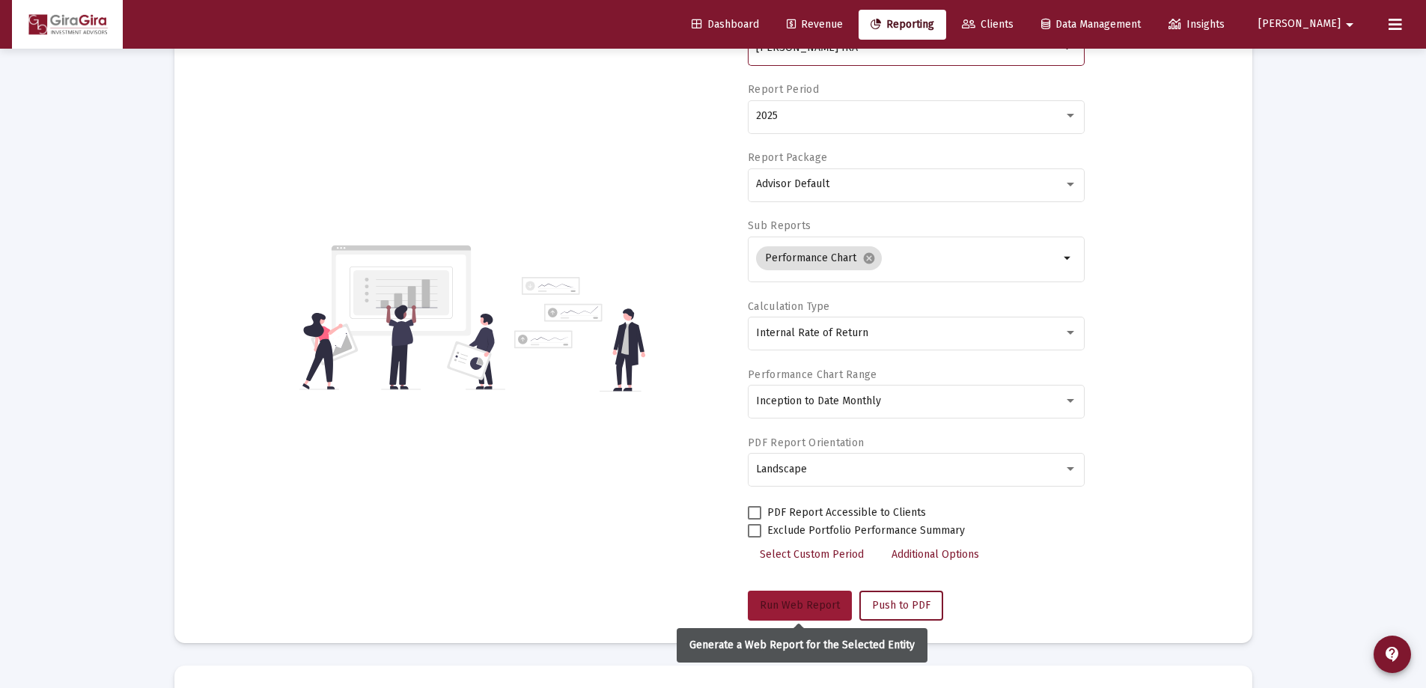
click at [794, 600] on span "Run Web Report" at bounding box center [800, 605] width 80 height 13
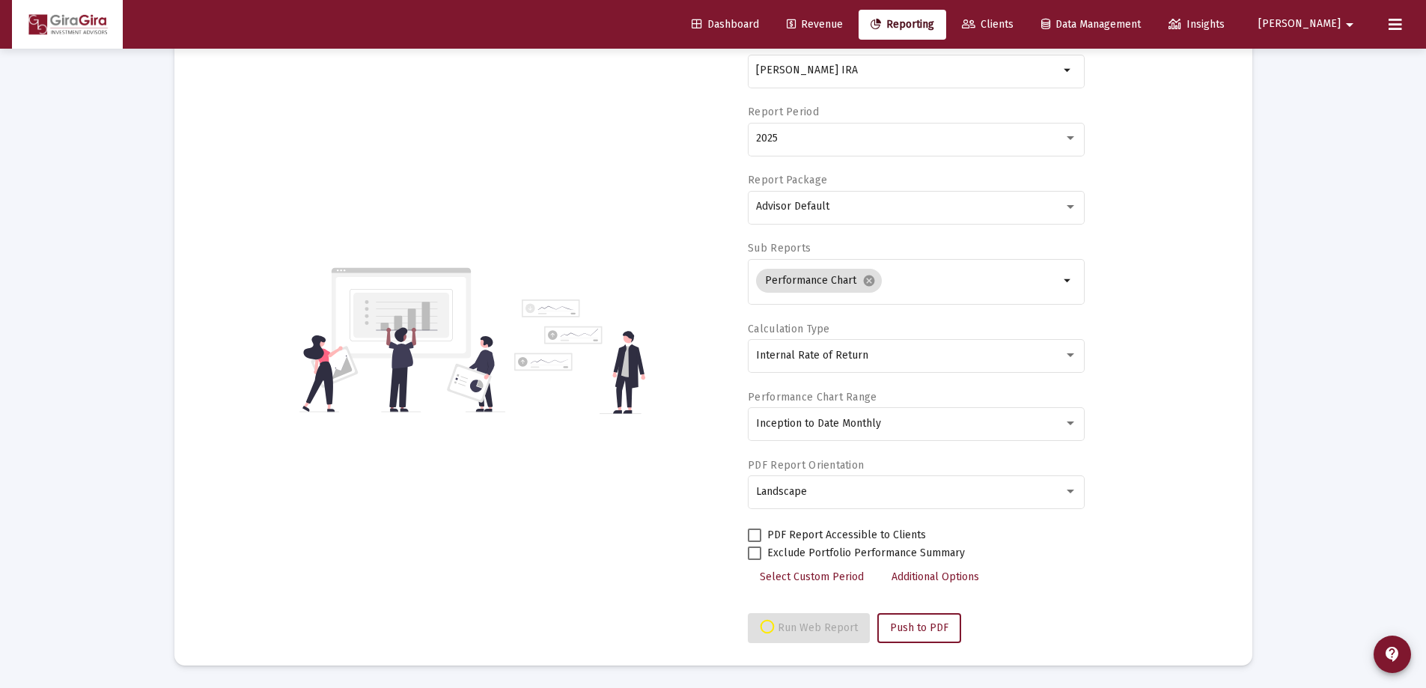
select select "View all"
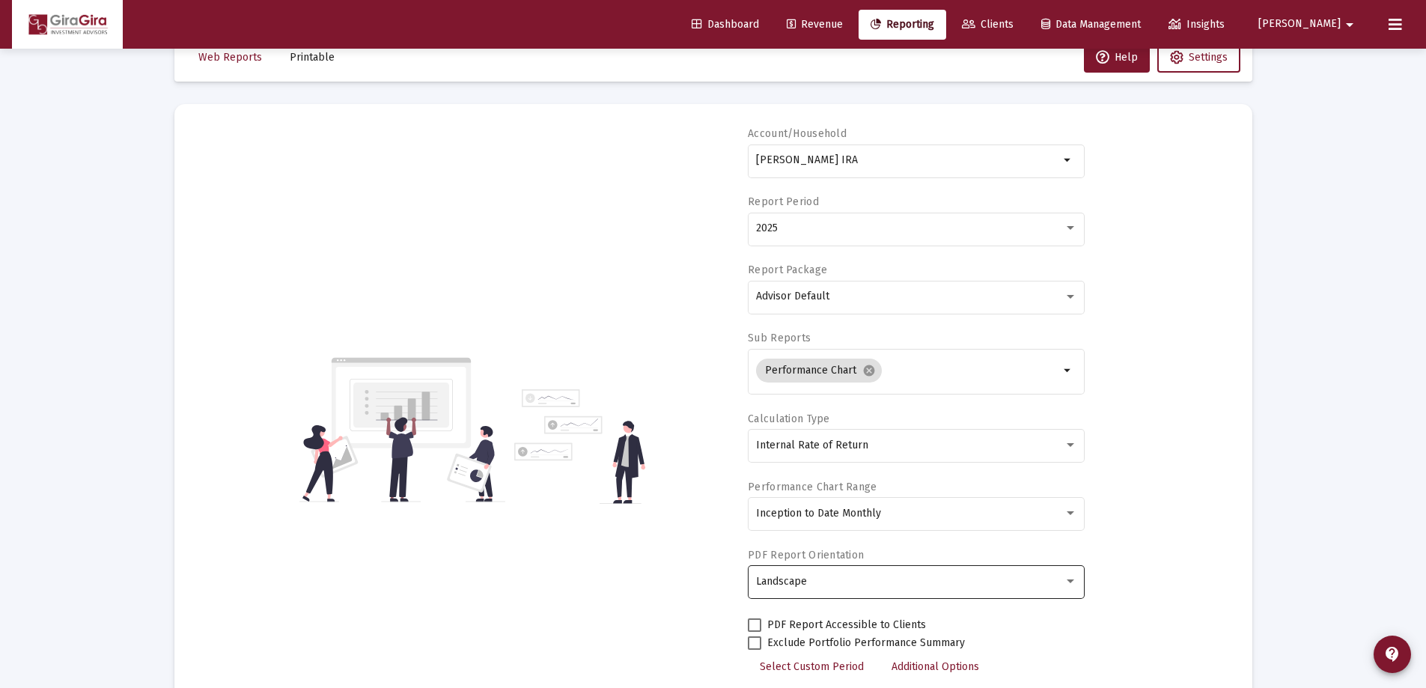
scroll to position [0, 0]
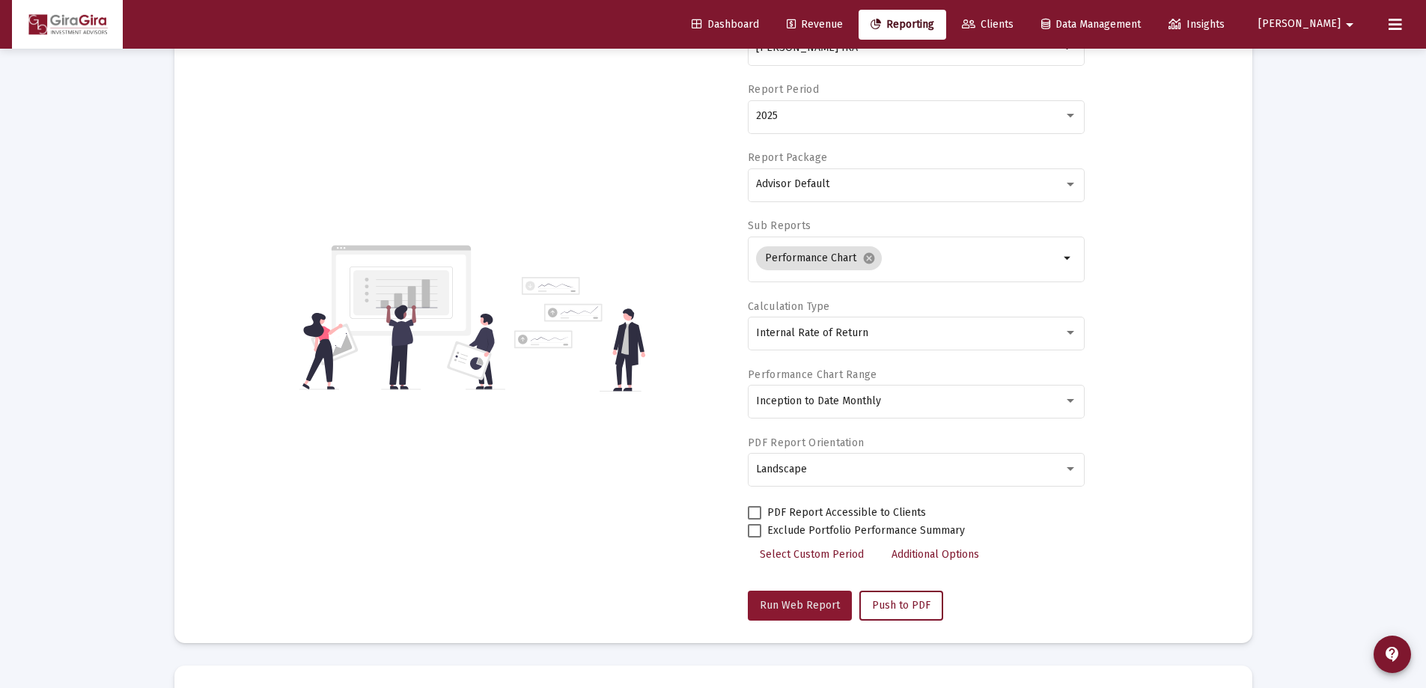
click at [823, 600] on span "Run Web Report" at bounding box center [800, 605] width 80 height 13
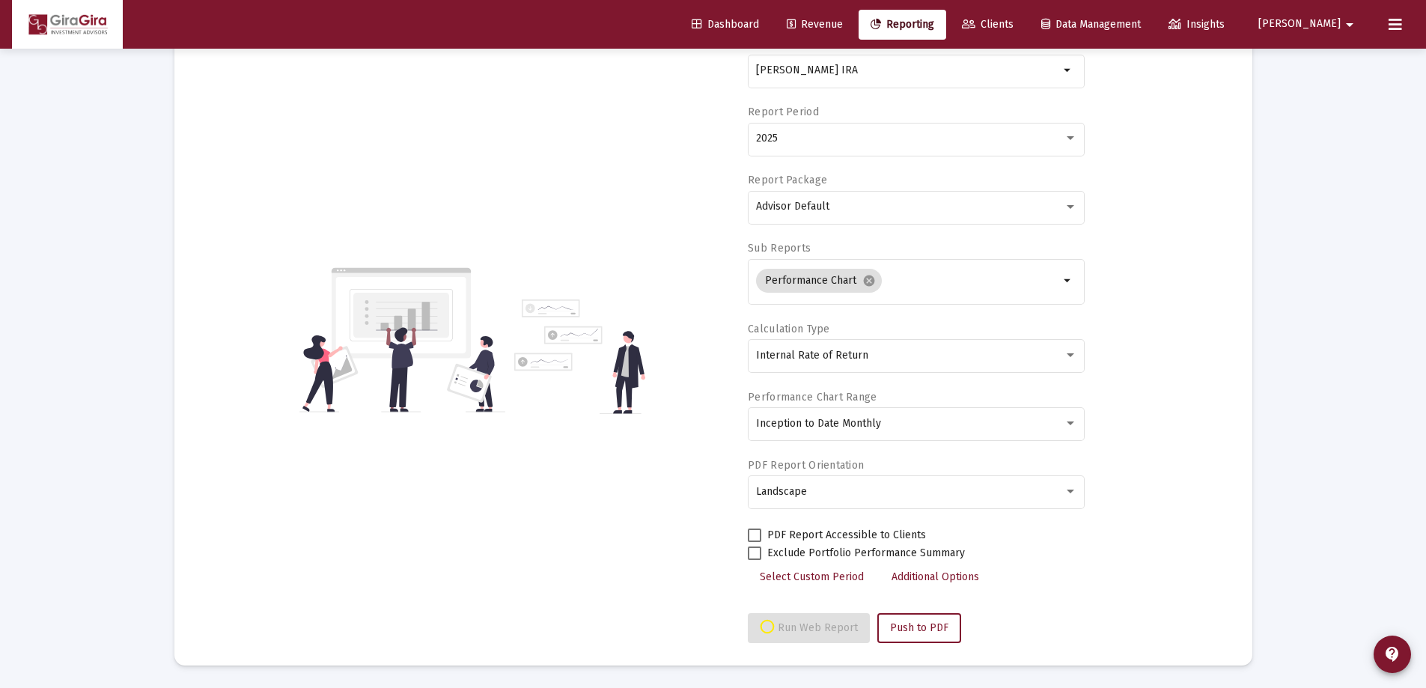
select select "View all"
